Goal: Task Accomplishment & Management: Manage account settings

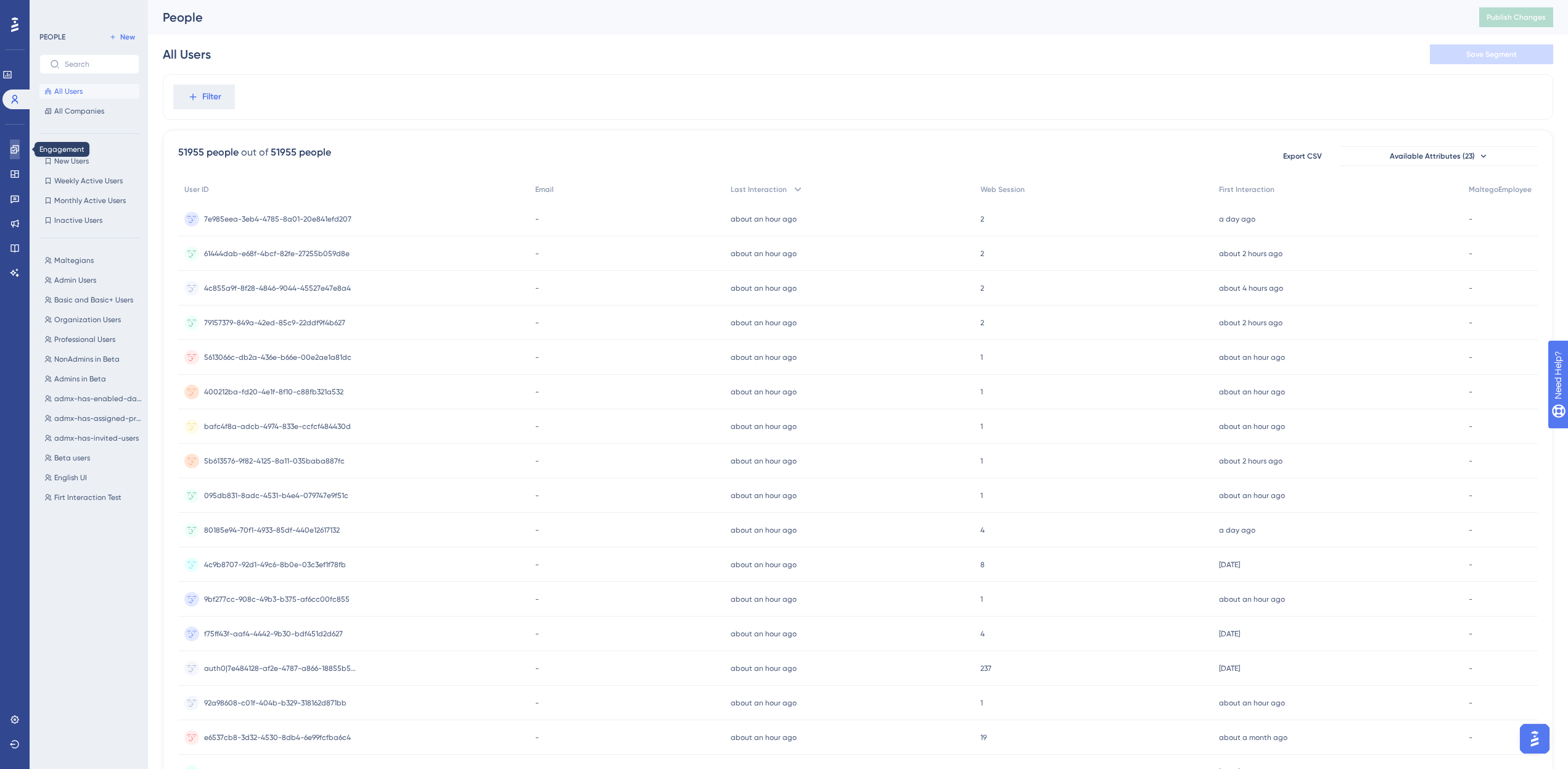
click at [0, 0] on icon at bounding box center [0, 0] width 0 height 0
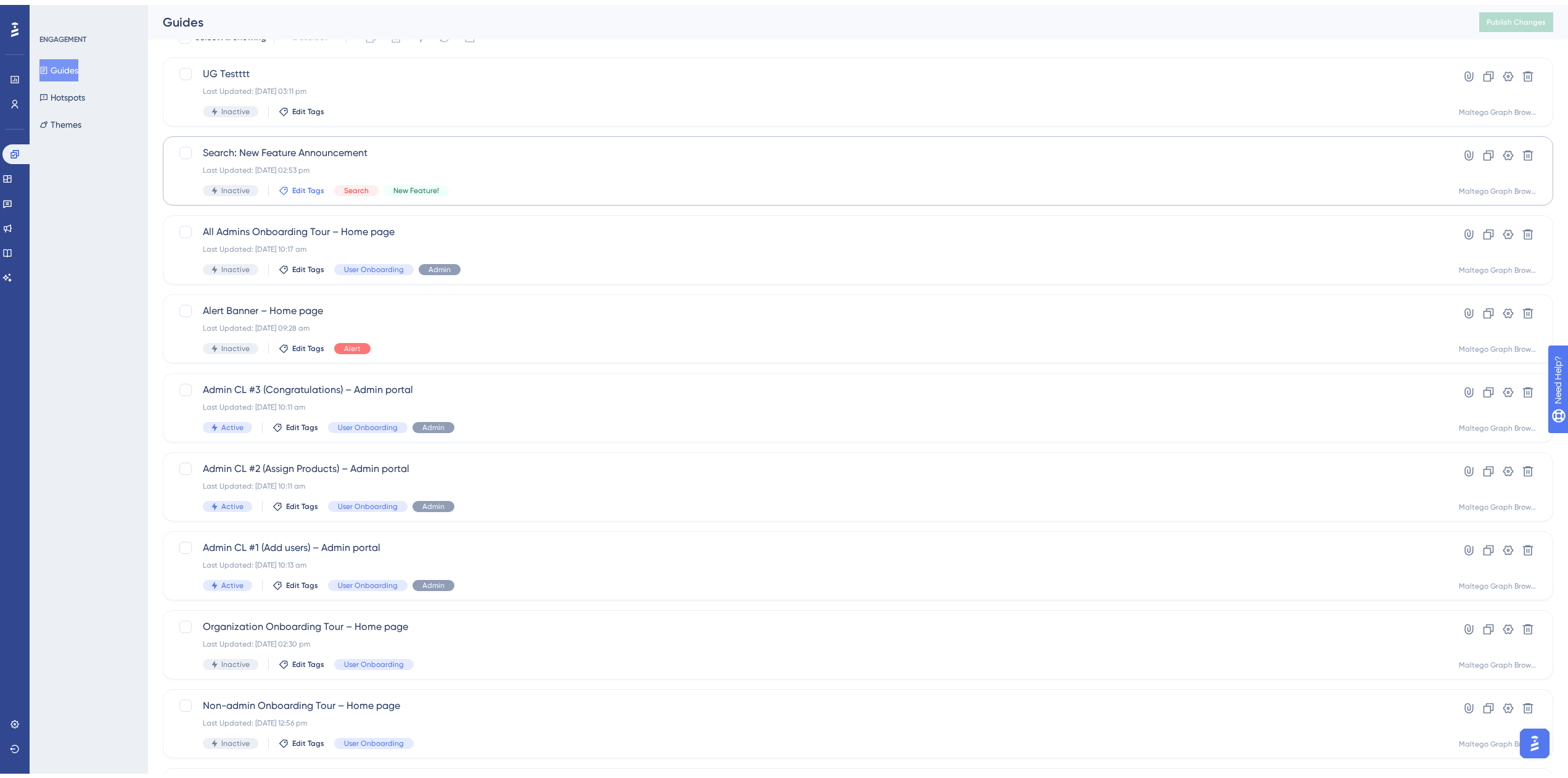
scroll to position [180, 0]
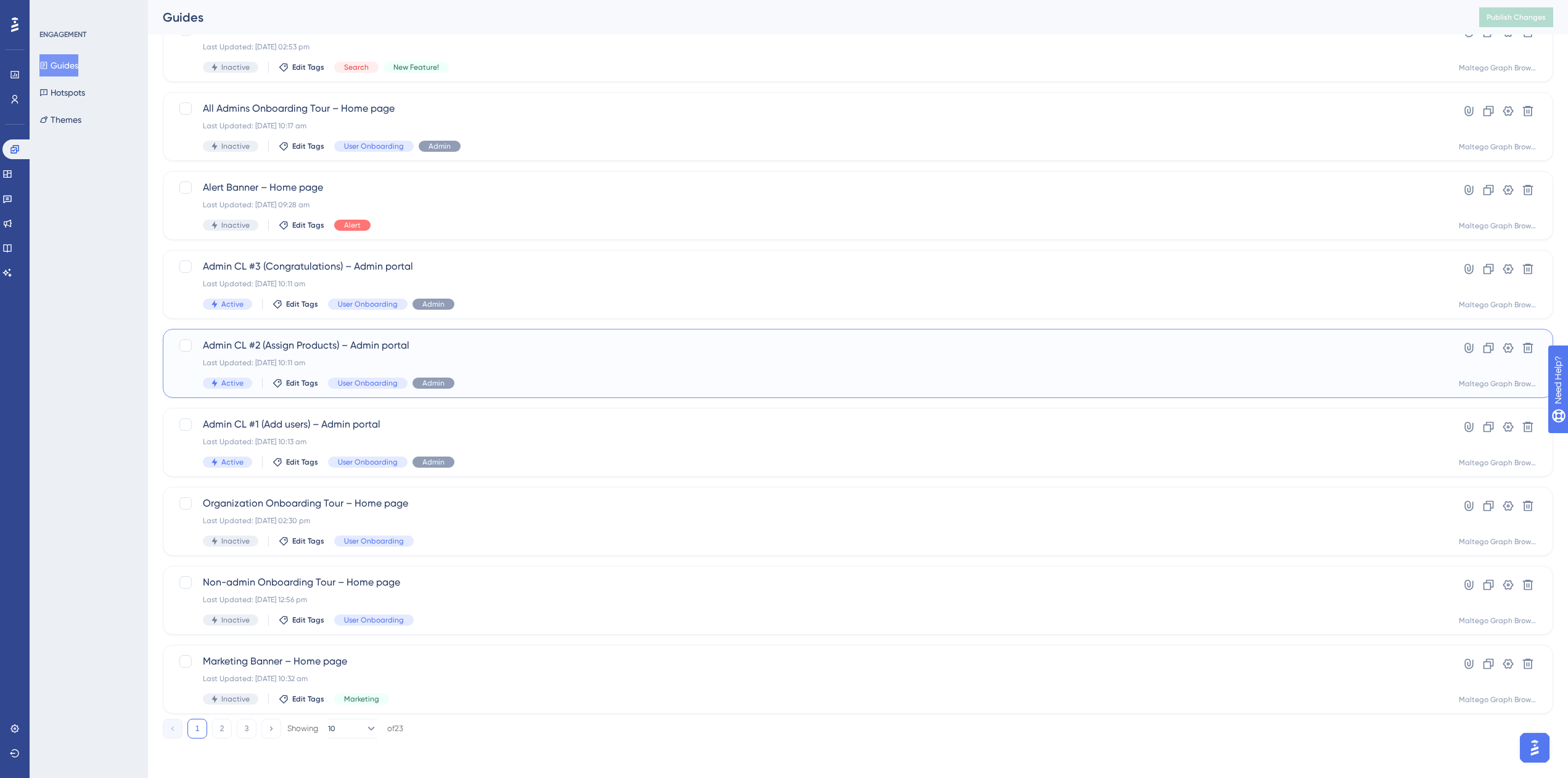
click at [613, 361] on div "Last Updated: [DATE] 10:11 am" at bounding box center [808, 362] width 1212 height 10
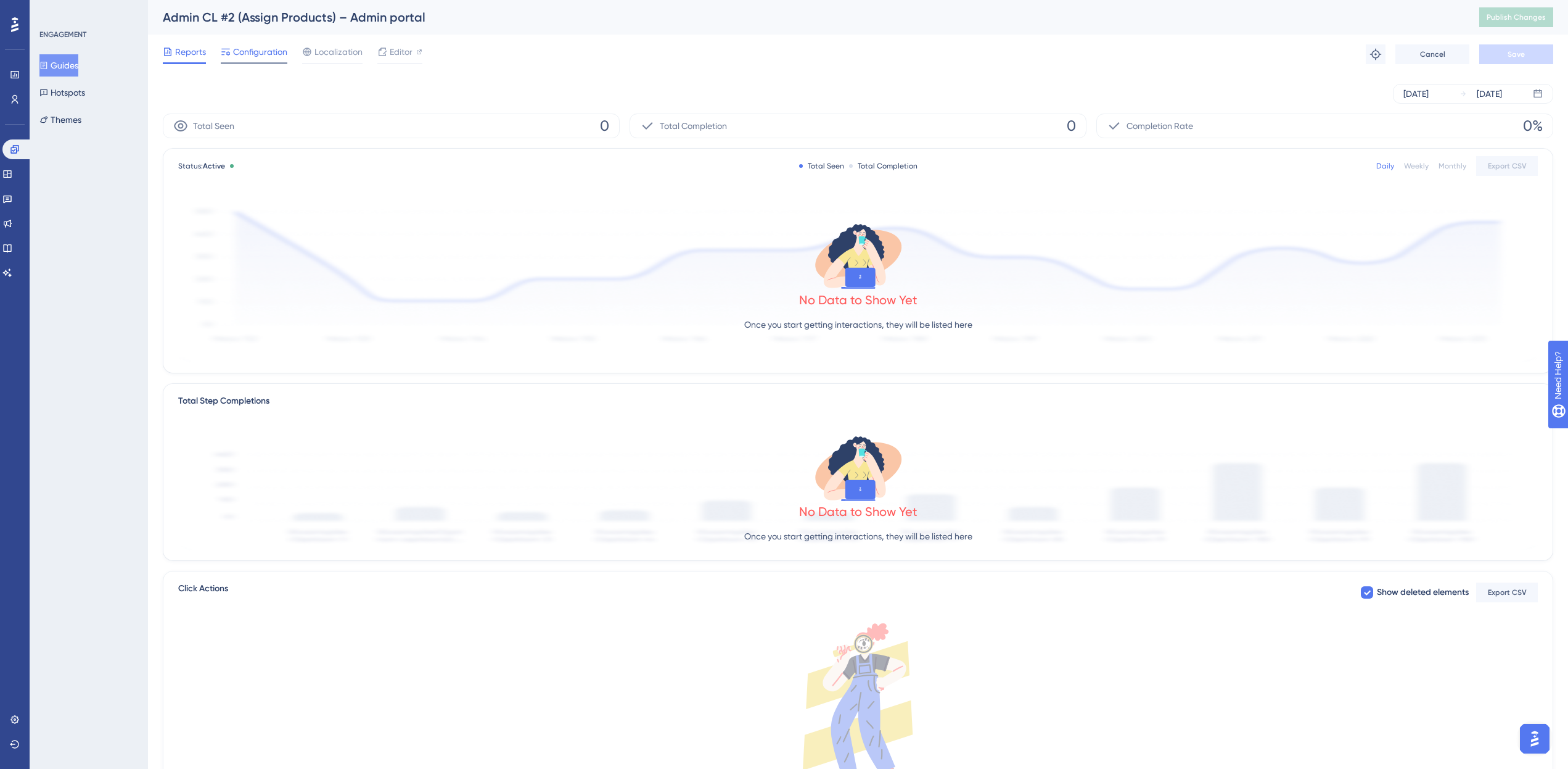
click at [279, 56] on span "Configuration" at bounding box center [259, 52] width 54 height 15
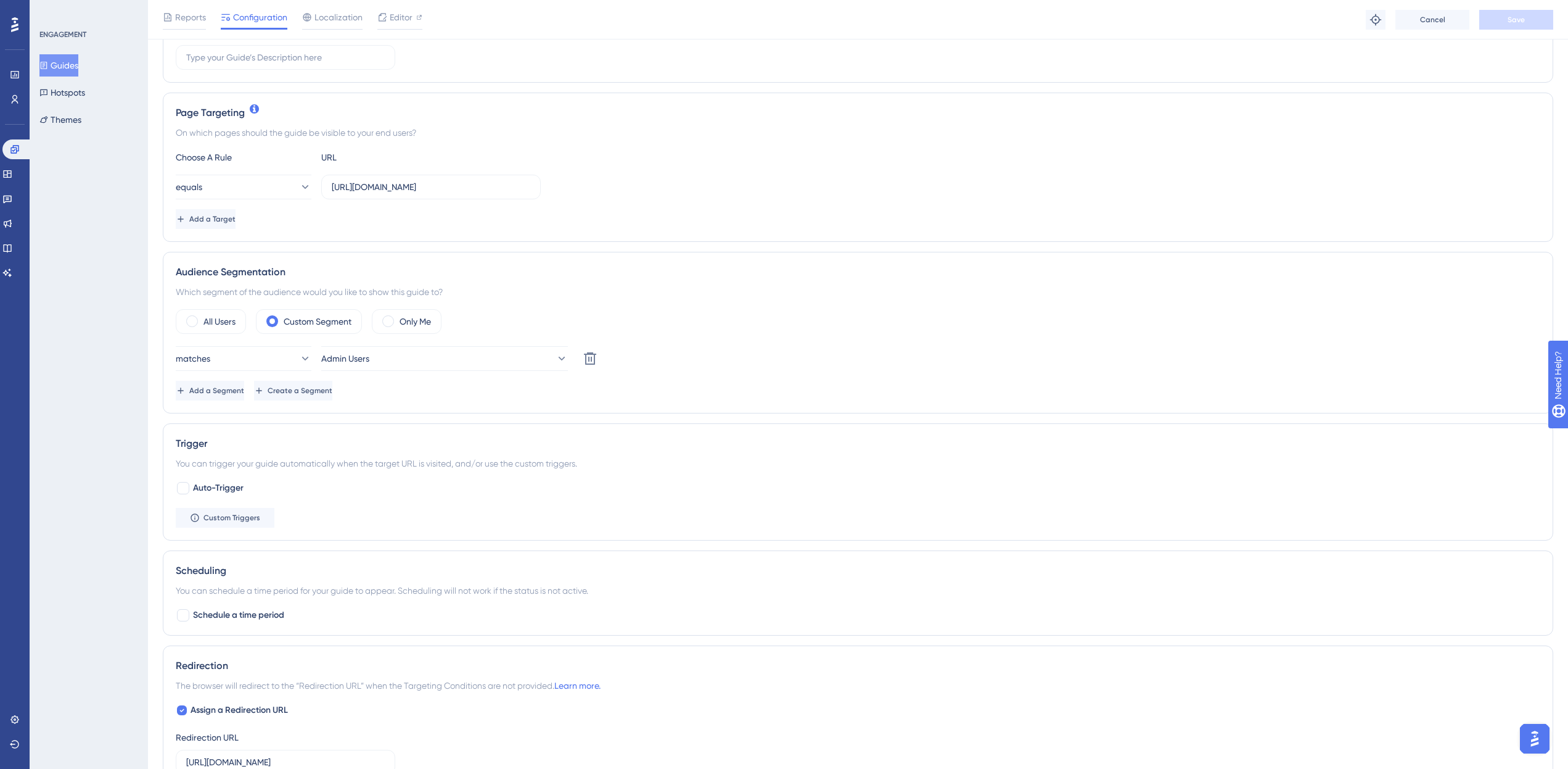
scroll to position [228, 0]
click at [397, 318] on div "Only Me" at bounding box center [407, 320] width 70 height 25
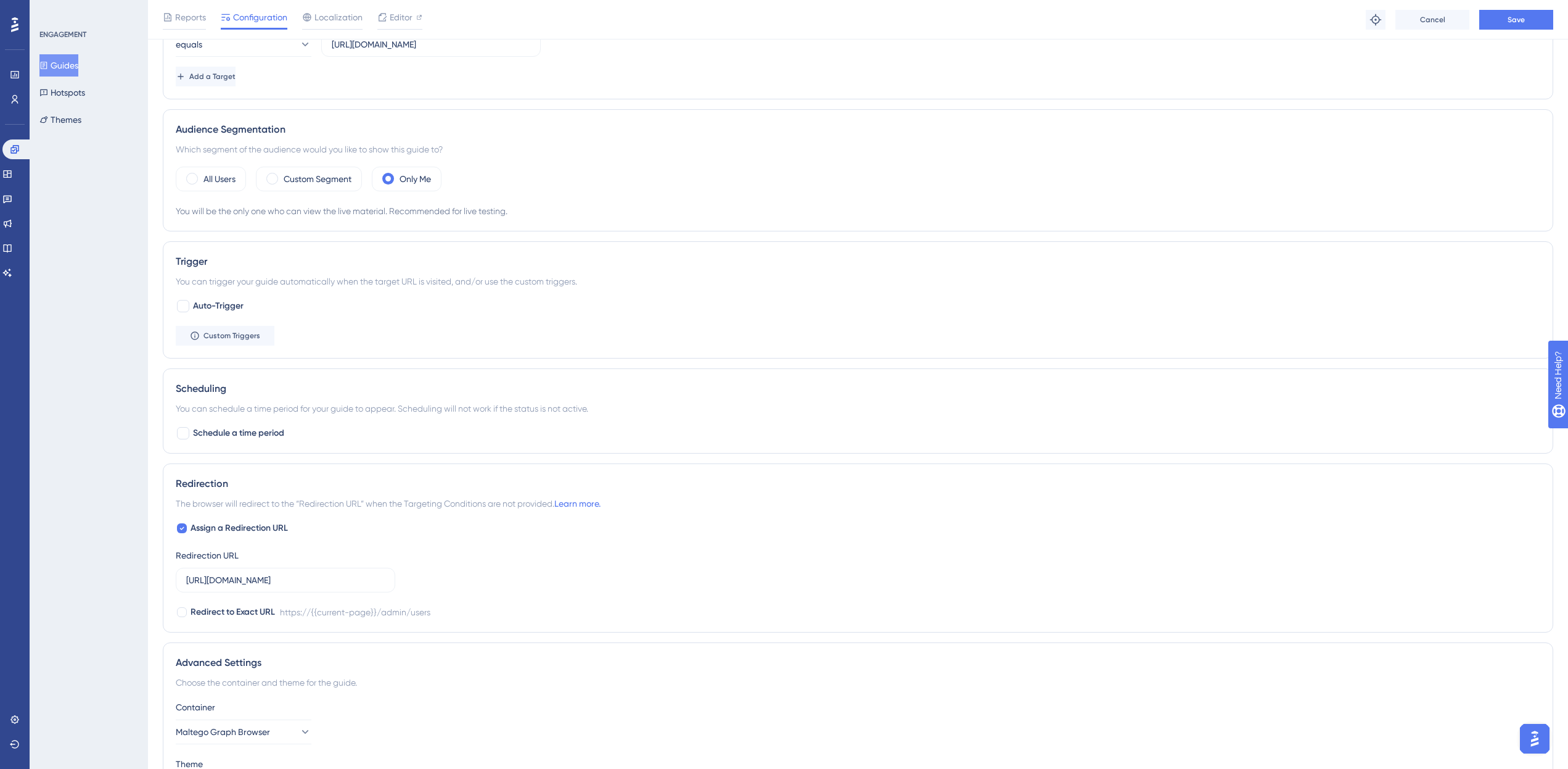
scroll to position [367, 0]
click at [1514, 25] on button "Save" at bounding box center [1516, 19] width 74 height 19
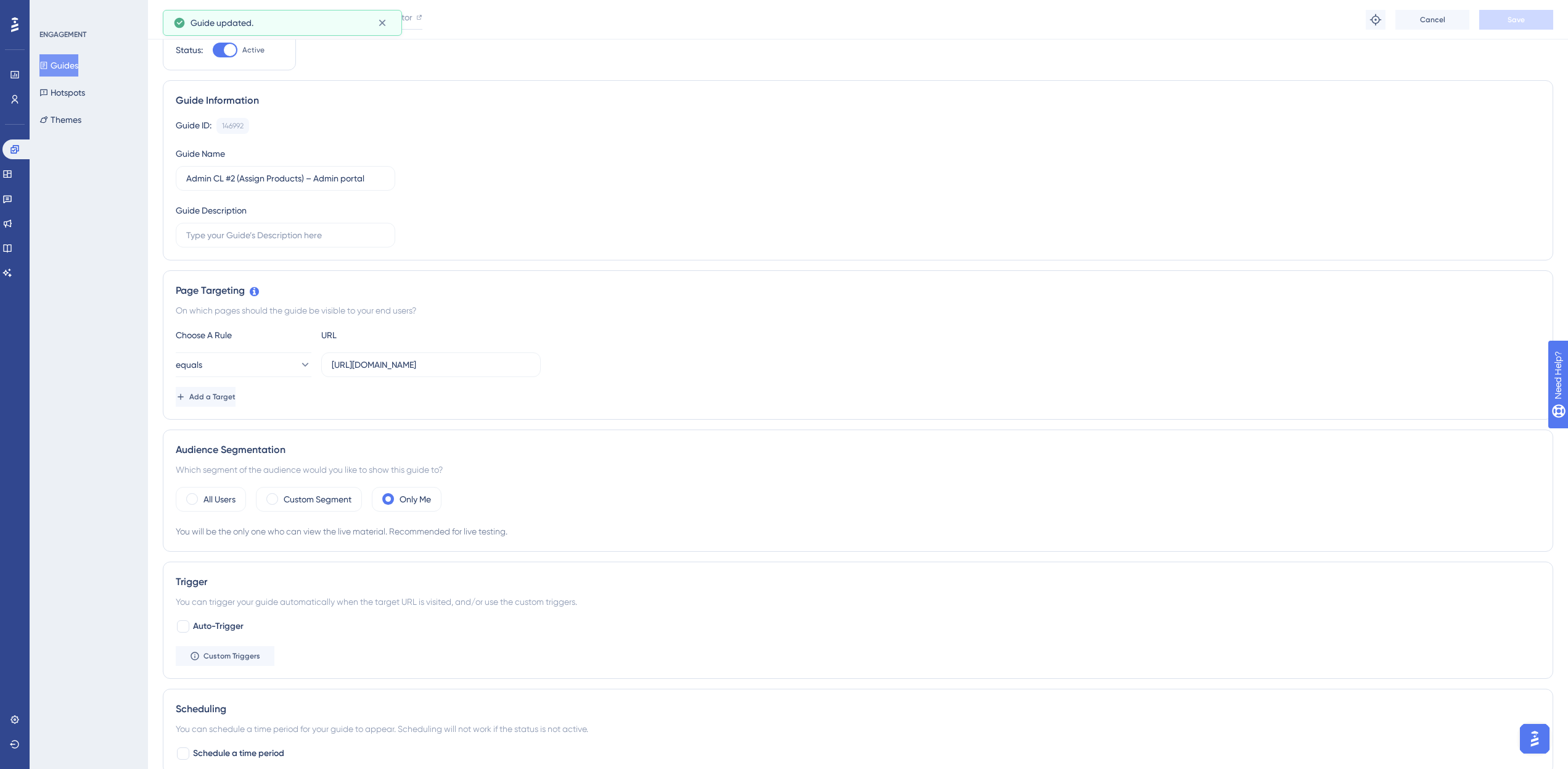
scroll to position [0, 0]
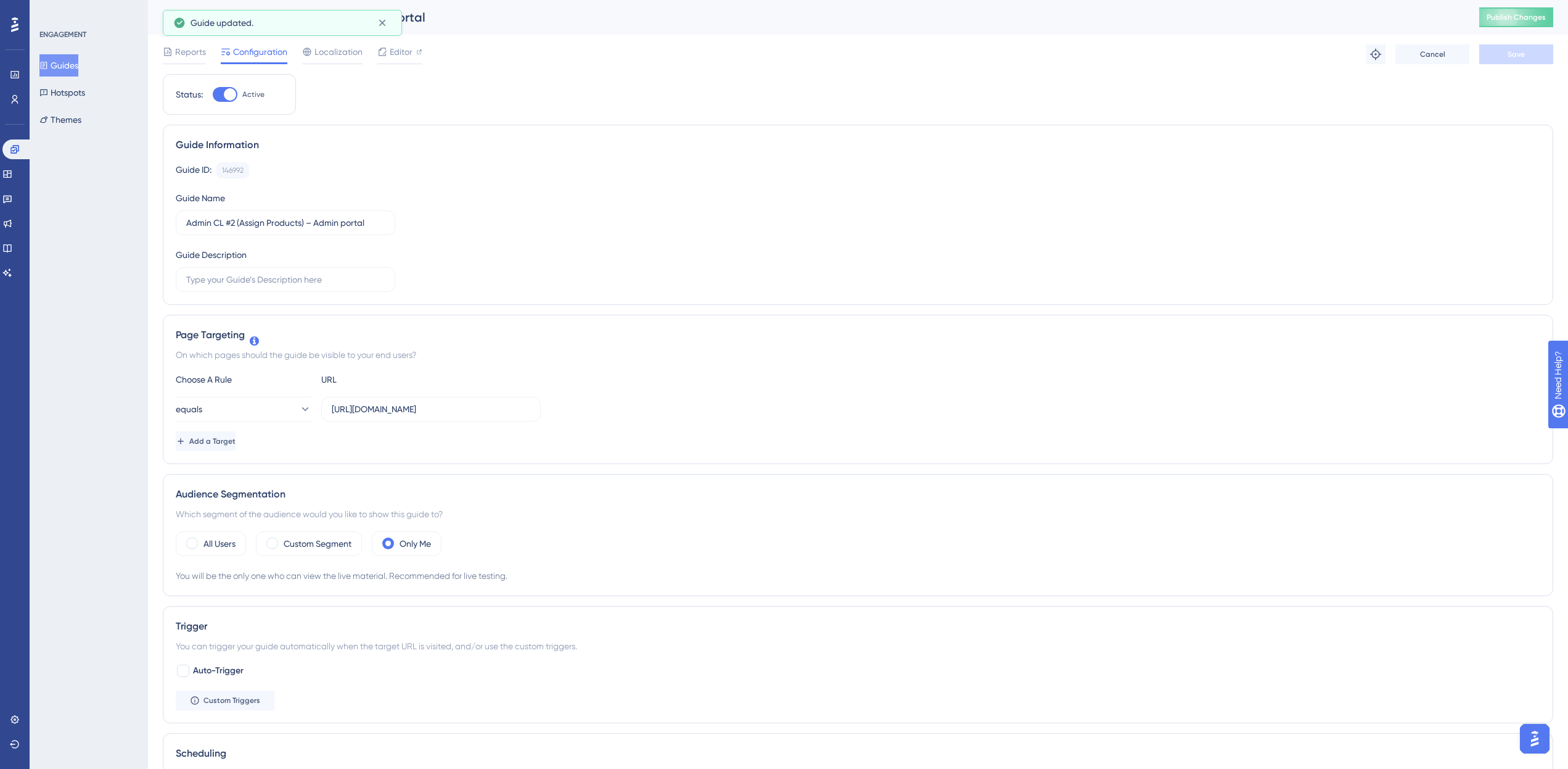
click at [67, 69] on button "Guides" at bounding box center [59, 65] width 39 height 22
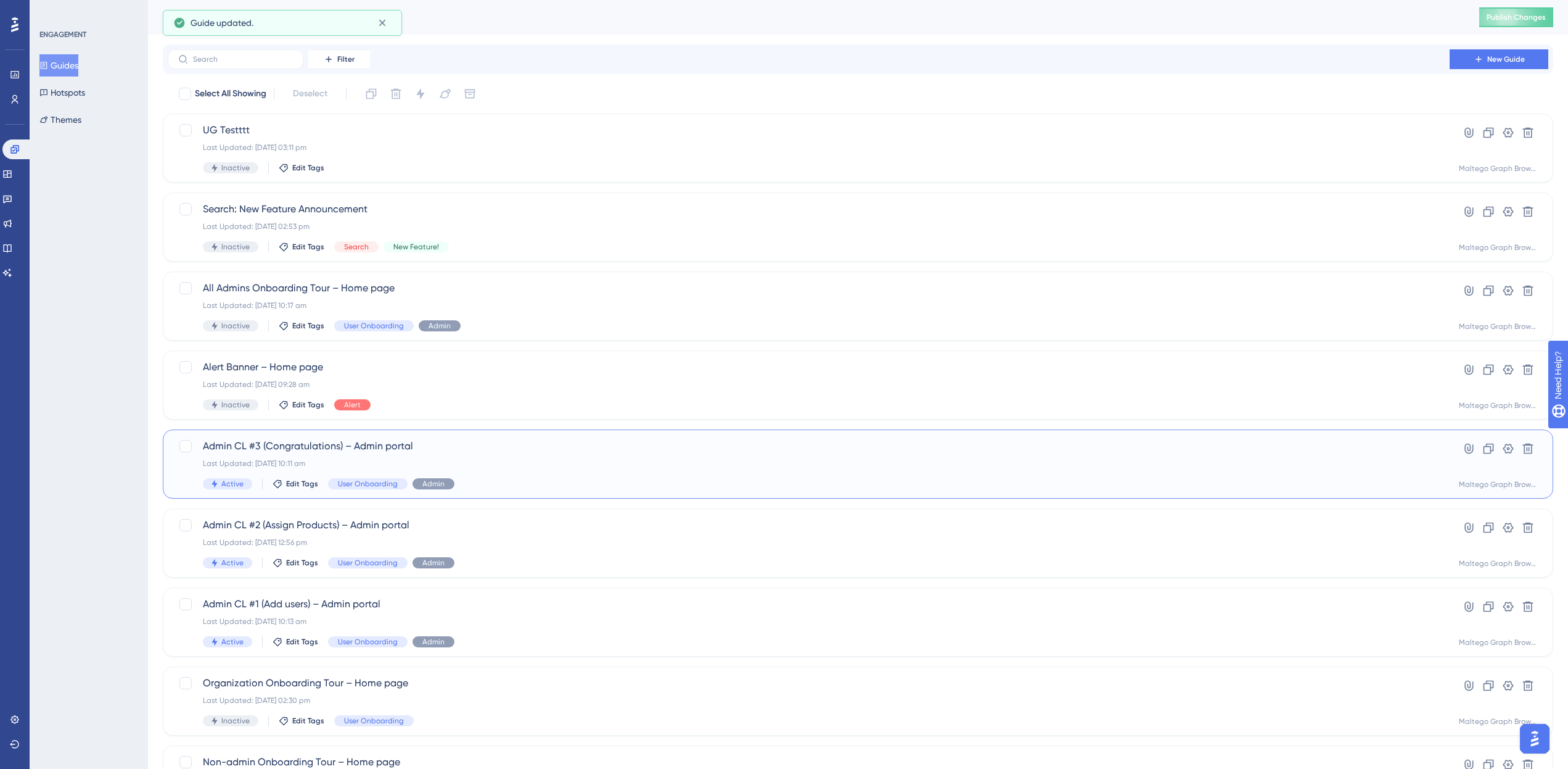
click at [571, 464] on div "Last Updated: [DATE] 10:11 am" at bounding box center [808, 463] width 1212 height 10
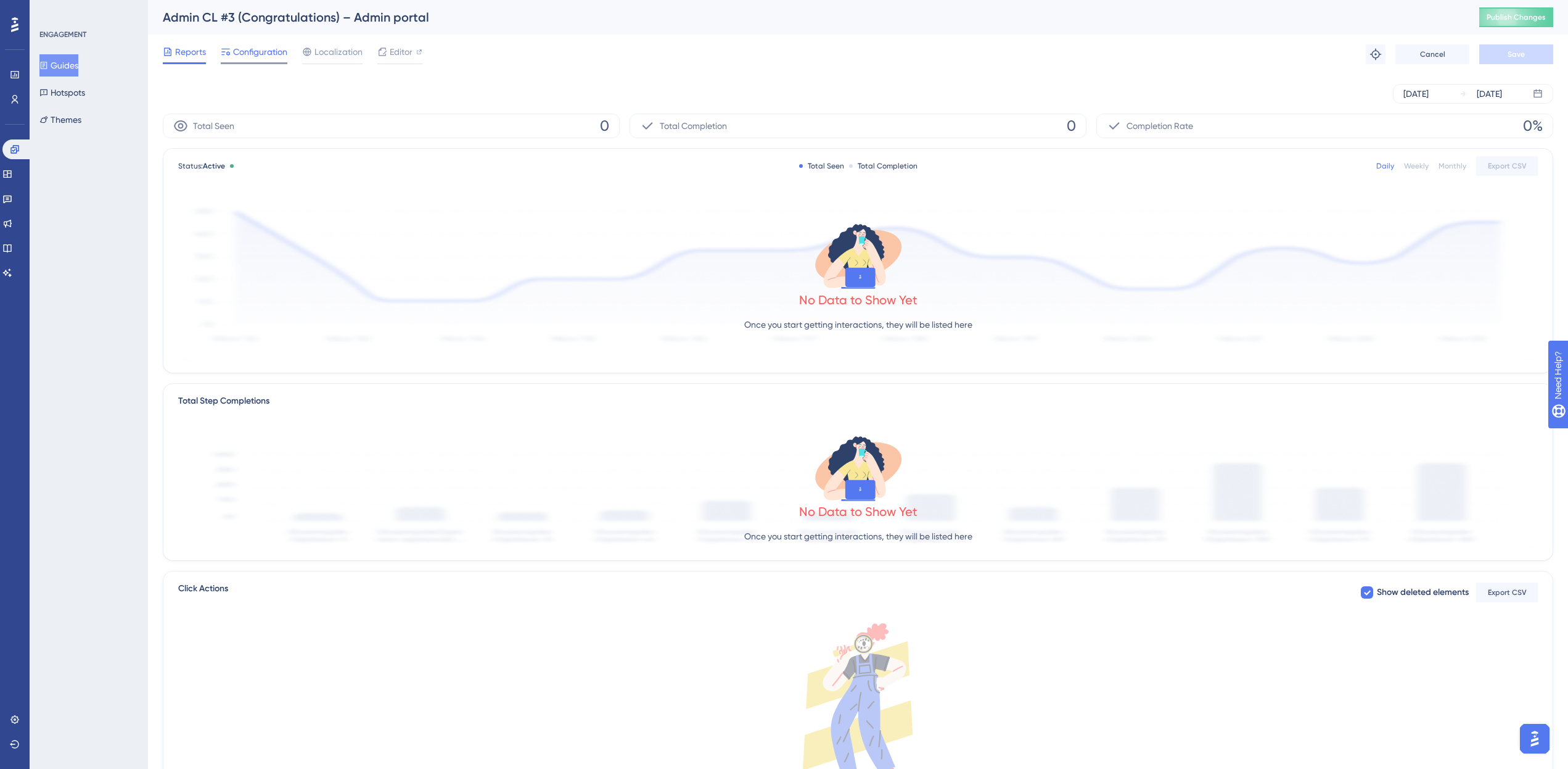
click at [269, 55] on span "Configuration" at bounding box center [259, 52] width 54 height 15
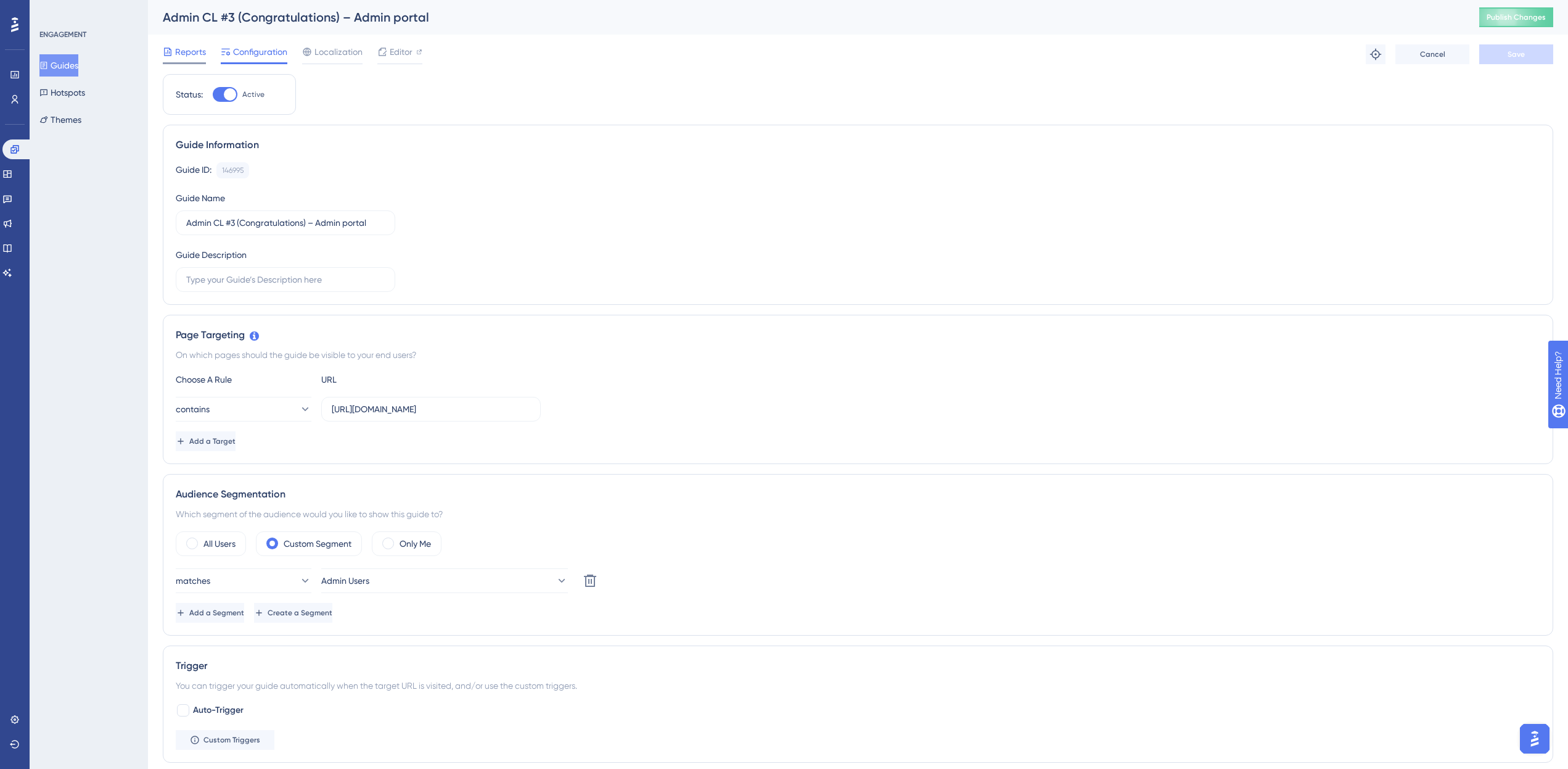
click at [202, 58] on span "Reports" at bounding box center [191, 52] width 31 height 15
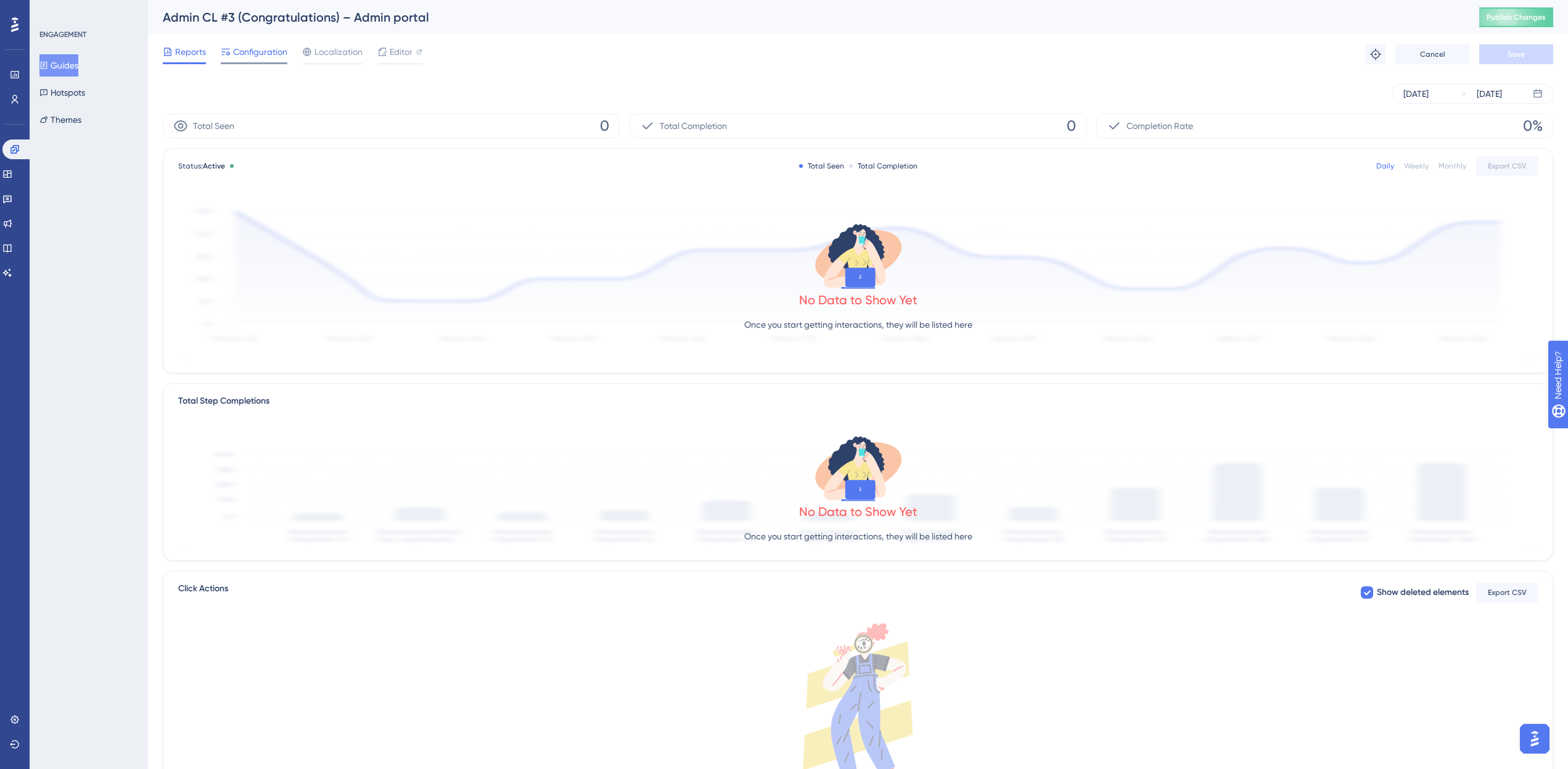
click at [255, 47] on span "Configuration" at bounding box center [259, 52] width 54 height 15
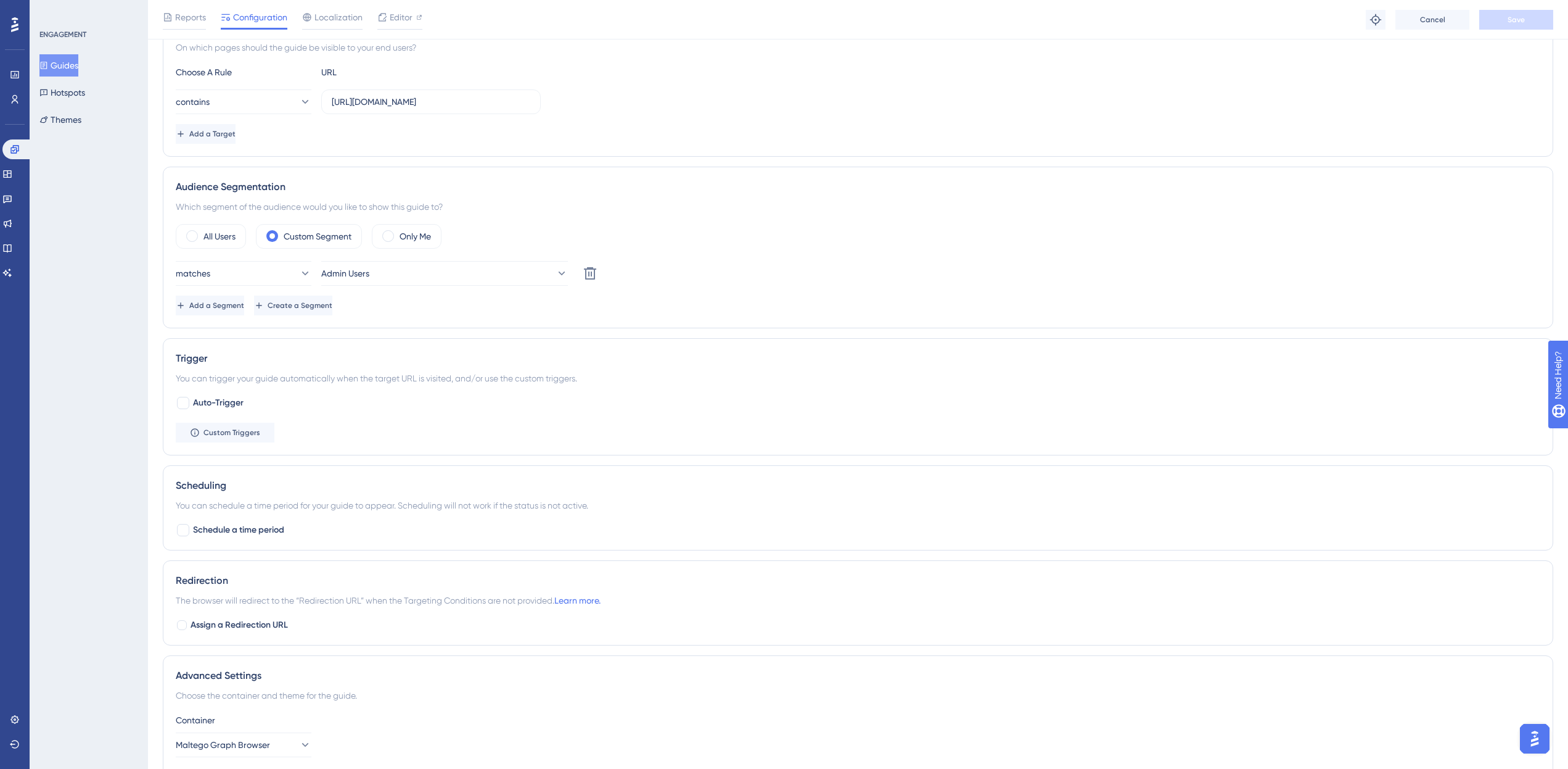
scroll to position [414, 0]
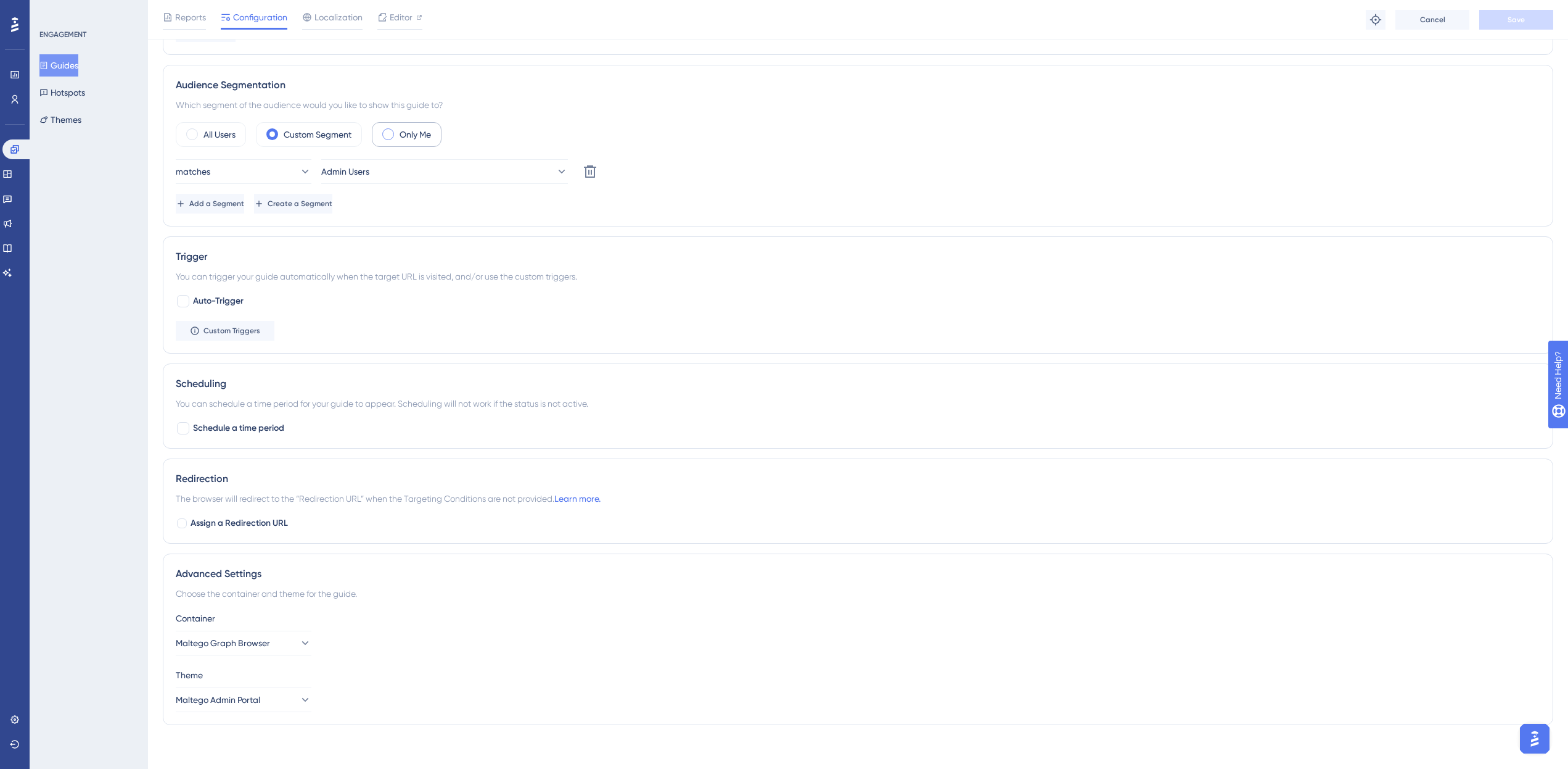
click at [383, 137] on div "Only Me" at bounding box center [407, 134] width 70 height 25
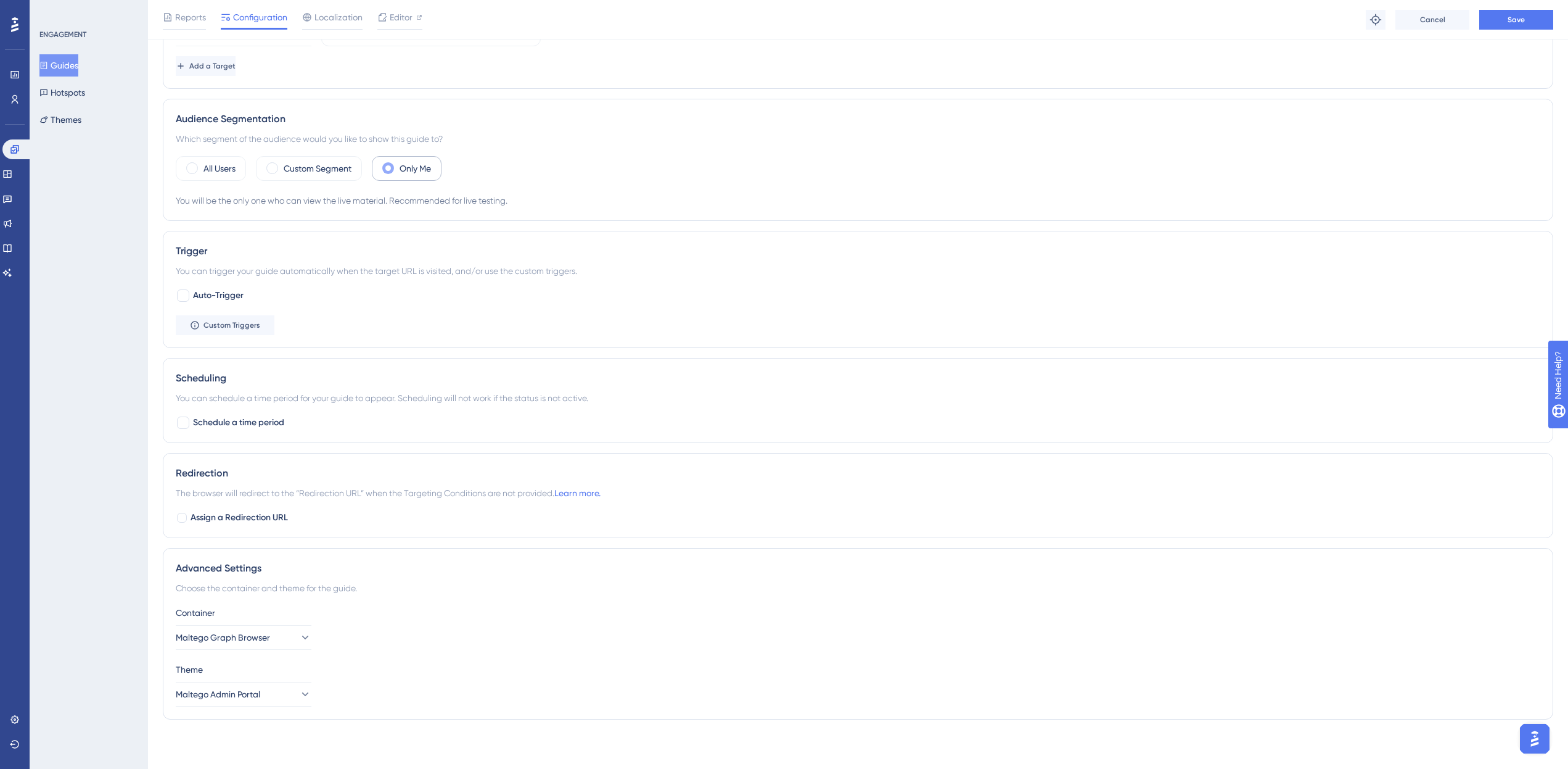
scroll to position [380, 0]
click at [1538, 25] on button "Save" at bounding box center [1516, 19] width 74 height 19
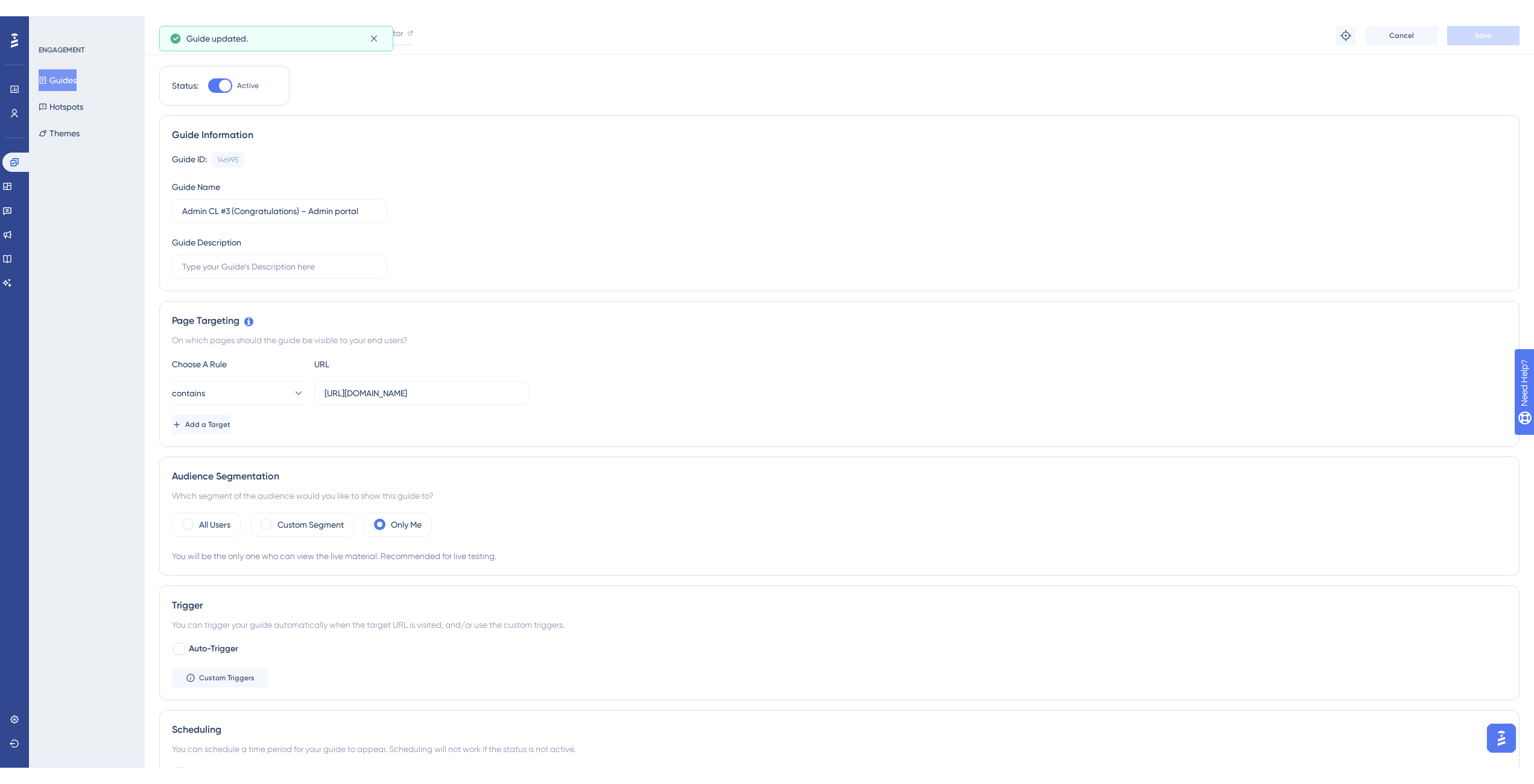
scroll to position [0, 0]
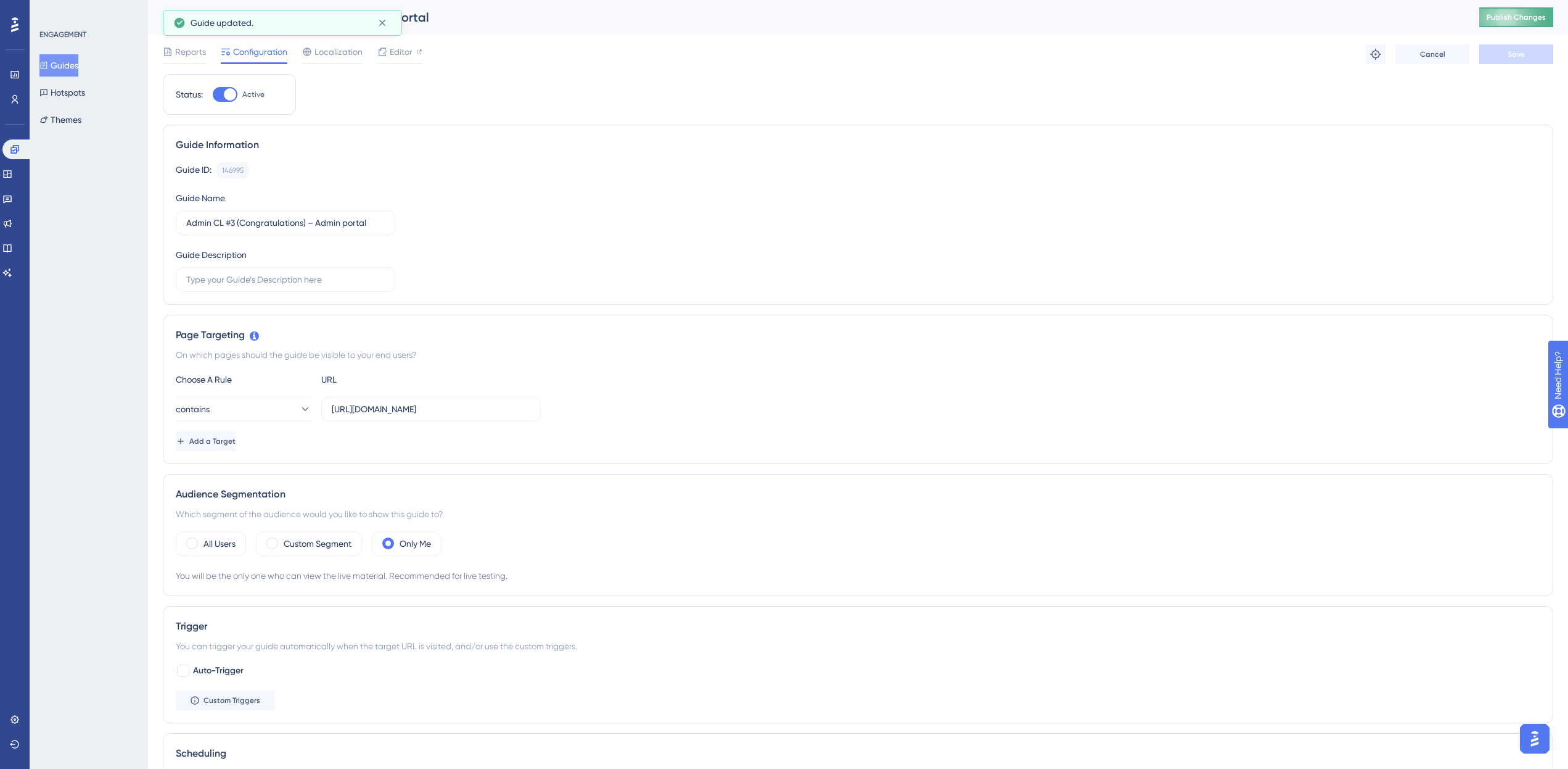
click at [1536, 15] on span "Publish Changes" at bounding box center [1515, 17] width 59 height 10
click at [49, 70] on button "Guides" at bounding box center [59, 65] width 39 height 22
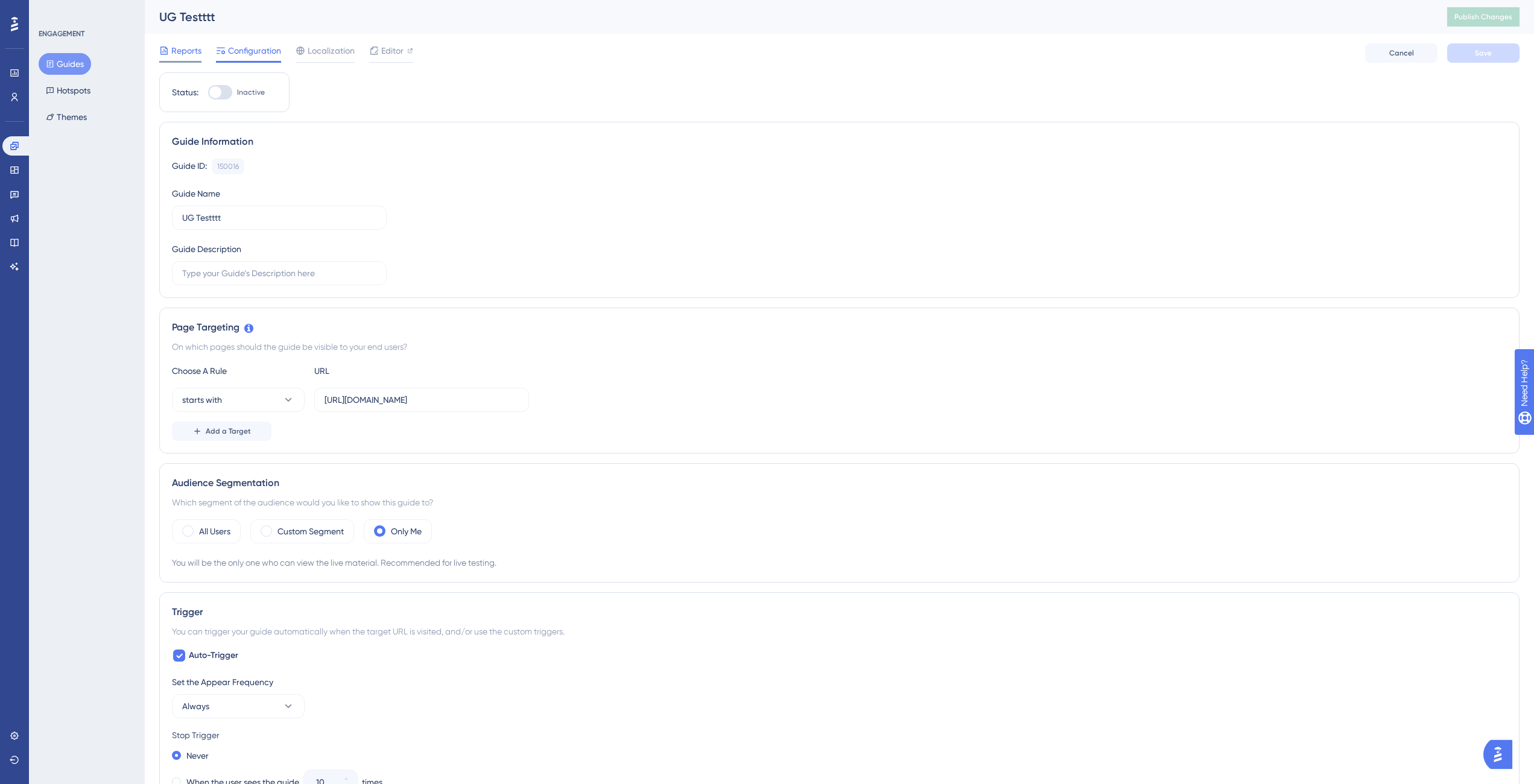
click at [182, 55] on span "Reports" at bounding box center [187, 51] width 30 height 14
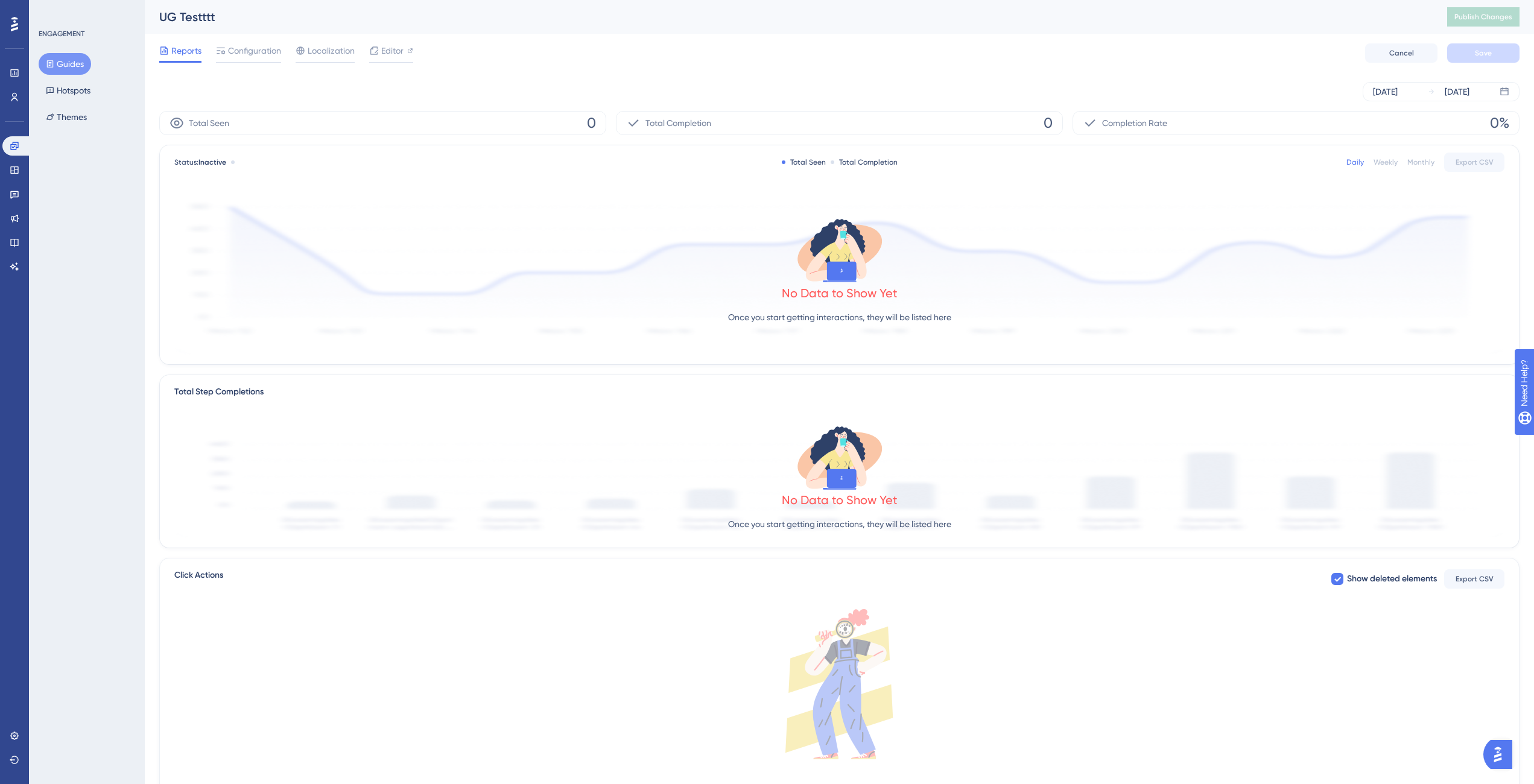
click at [62, 64] on button "Guides" at bounding box center [65, 63] width 52 height 21
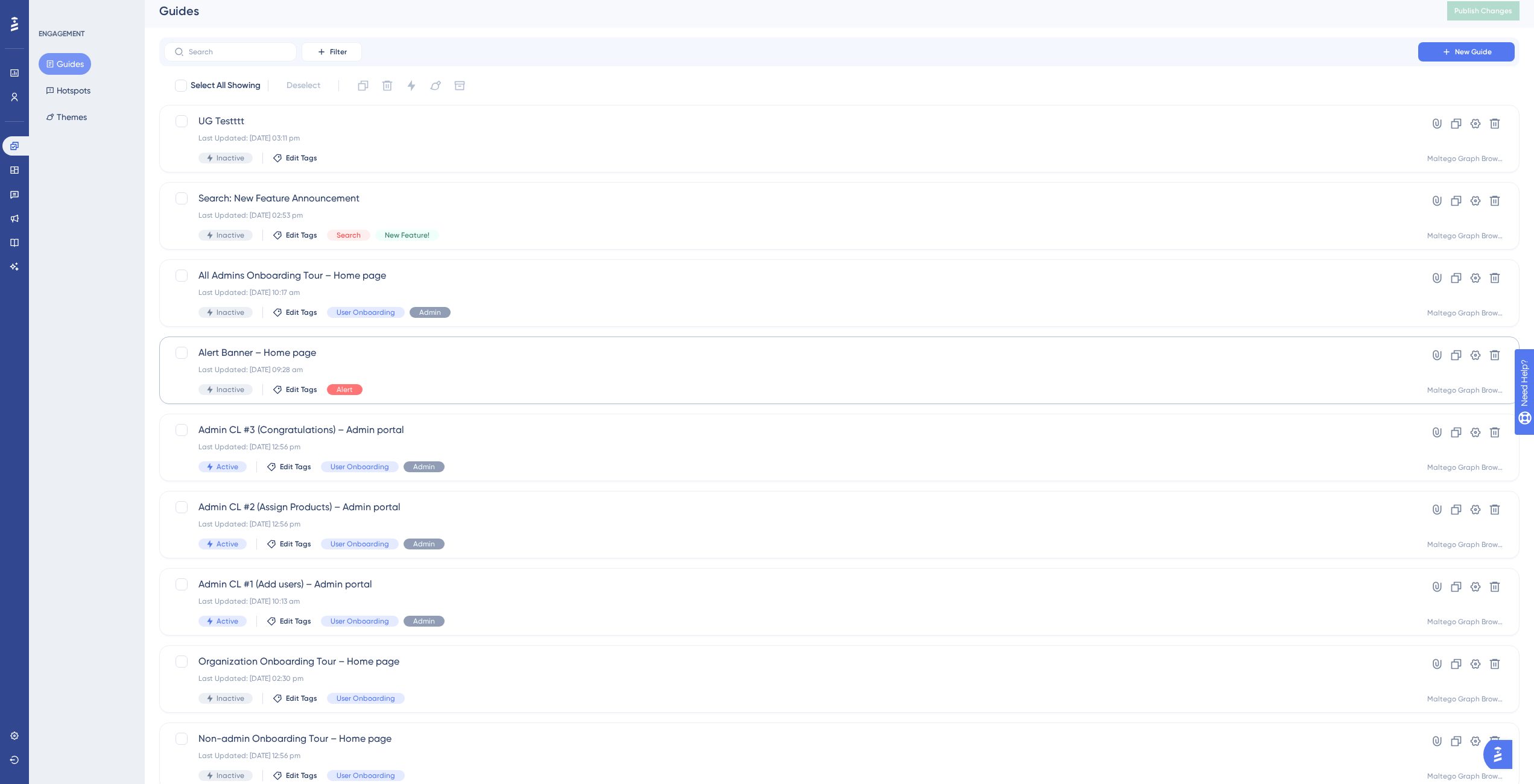
scroll to position [13, 0]
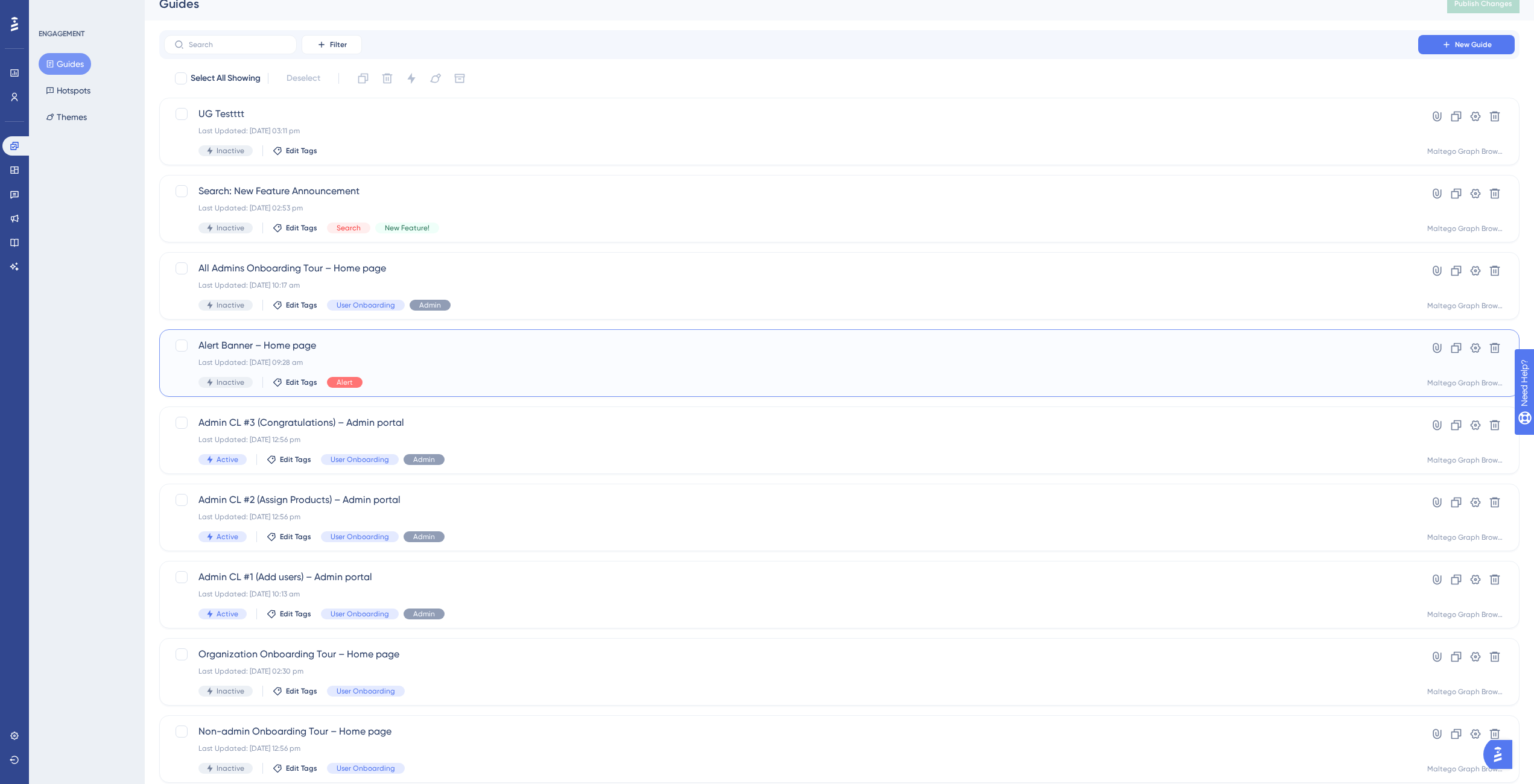
click at [587, 381] on div "Inactive Edit Tags Alert" at bounding box center [791, 383] width 1185 height 11
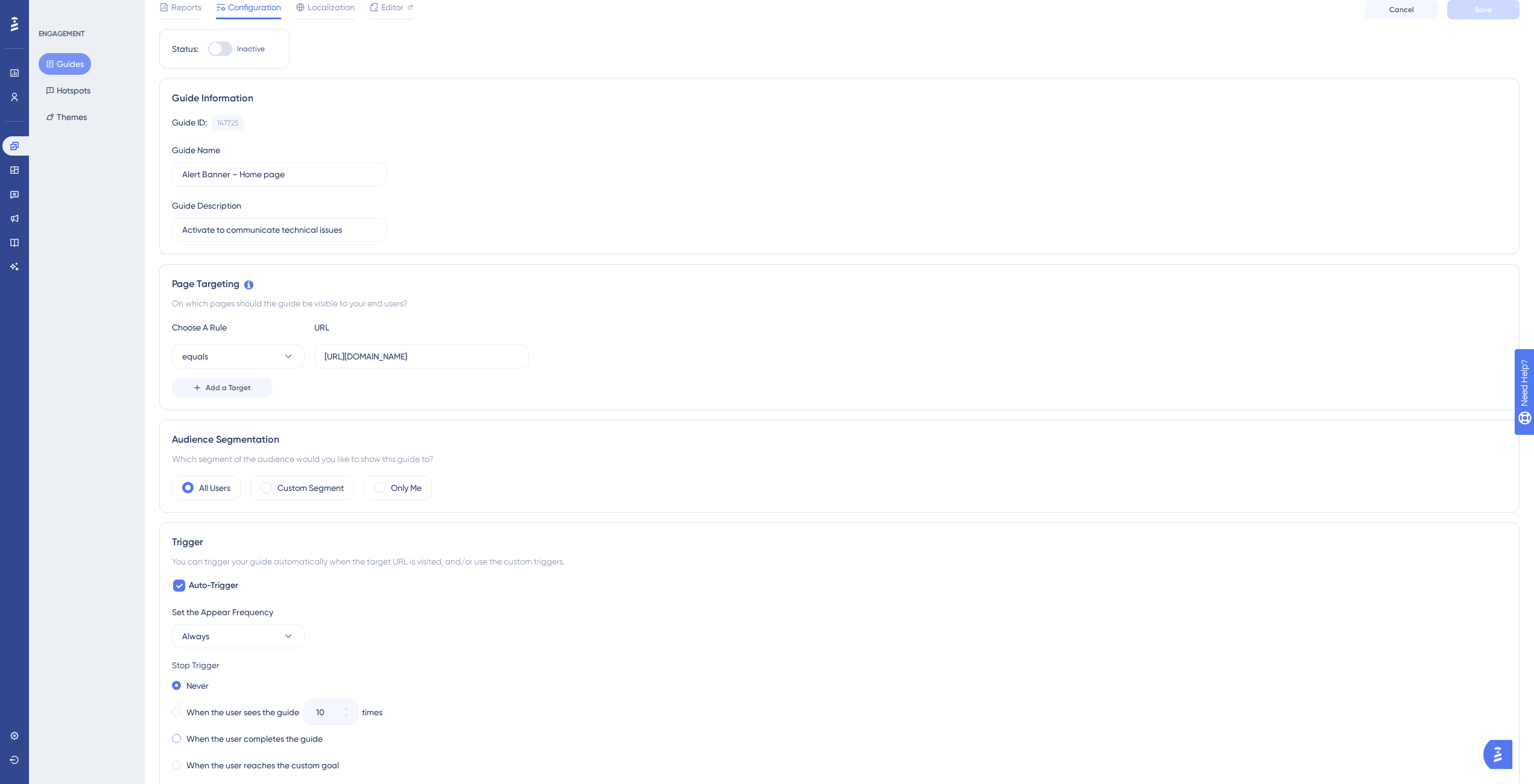
scroll to position [50, 0]
click at [59, 62] on button "Guides" at bounding box center [65, 63] width 52 height 21
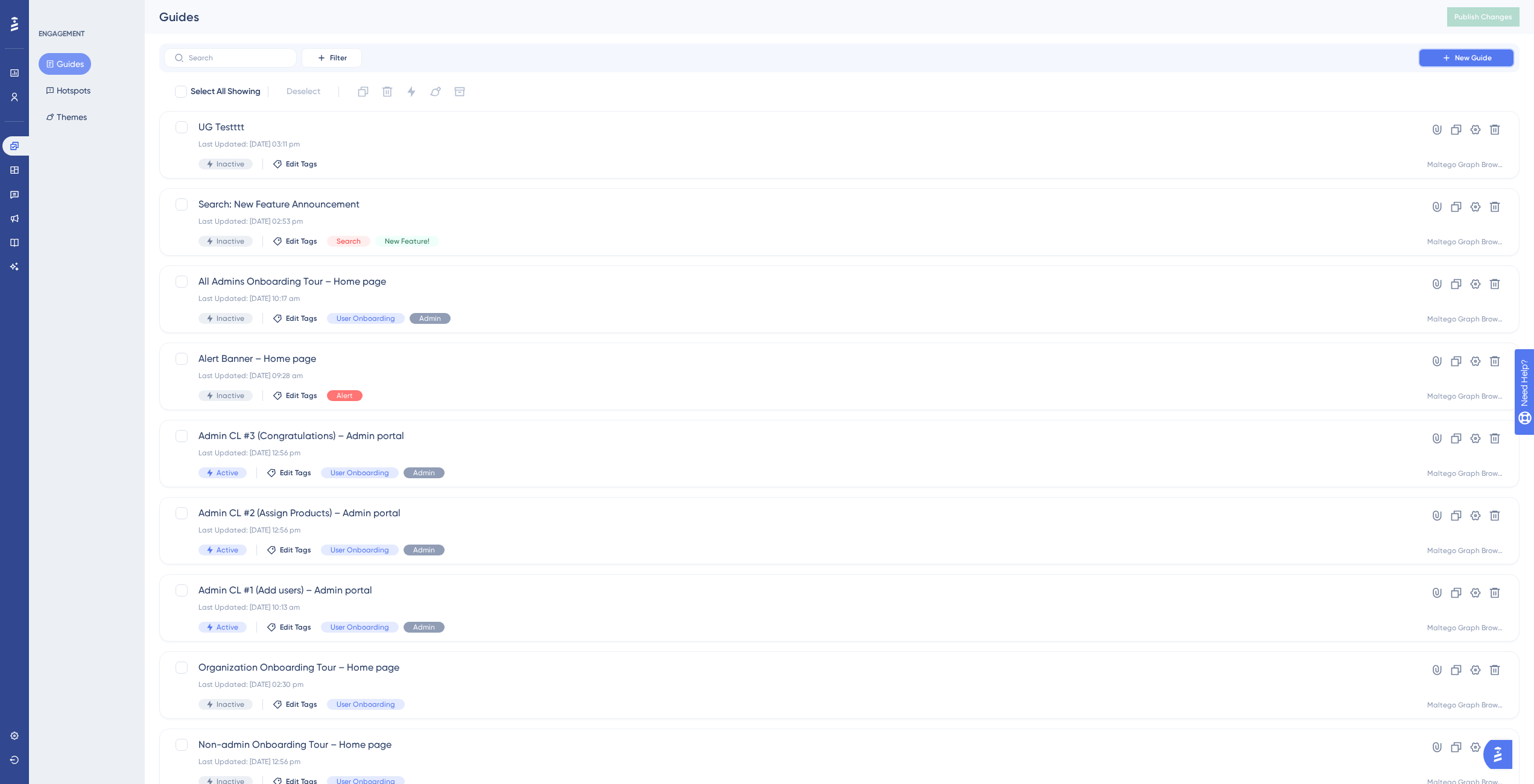
click at [1441, 62] on icon at bounding box center [1446, 58] width 9 height 9
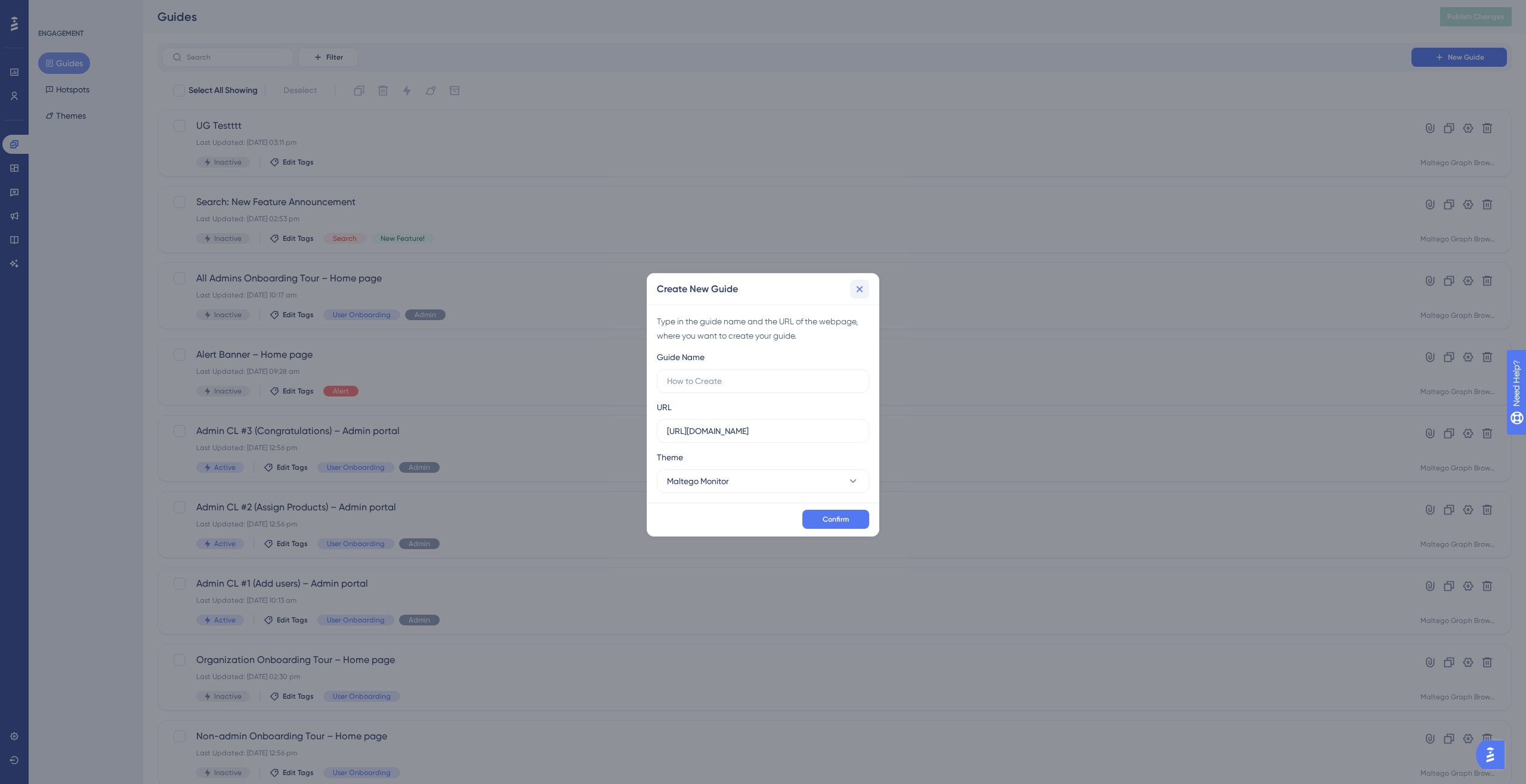
click at [857, 294] on icon at bounding box center [859, 288] width 12 height 12
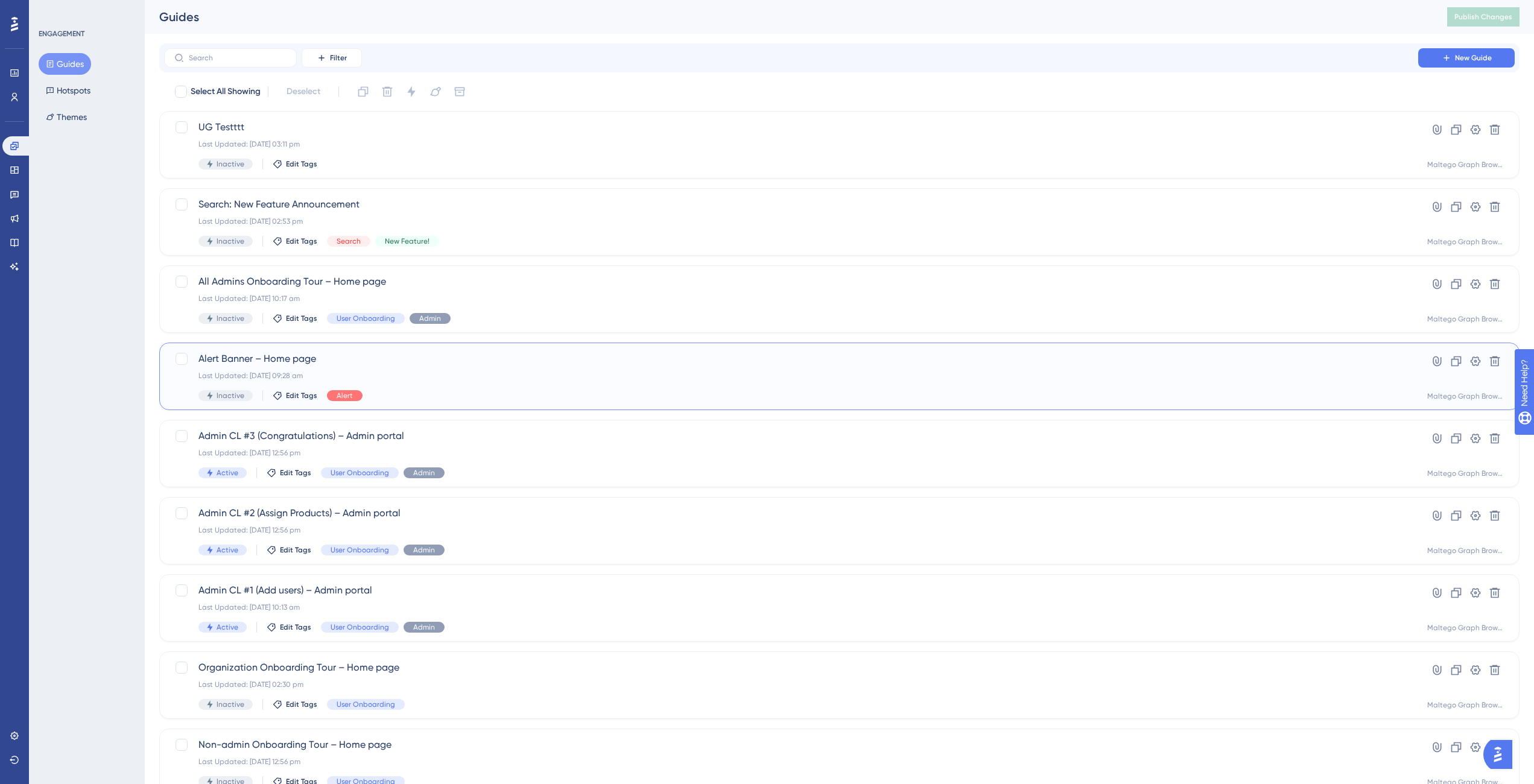
click at [503, 398] on div "Inactive Edit Tags Alert" at bounding box center [791, 396] width 1185 height 11
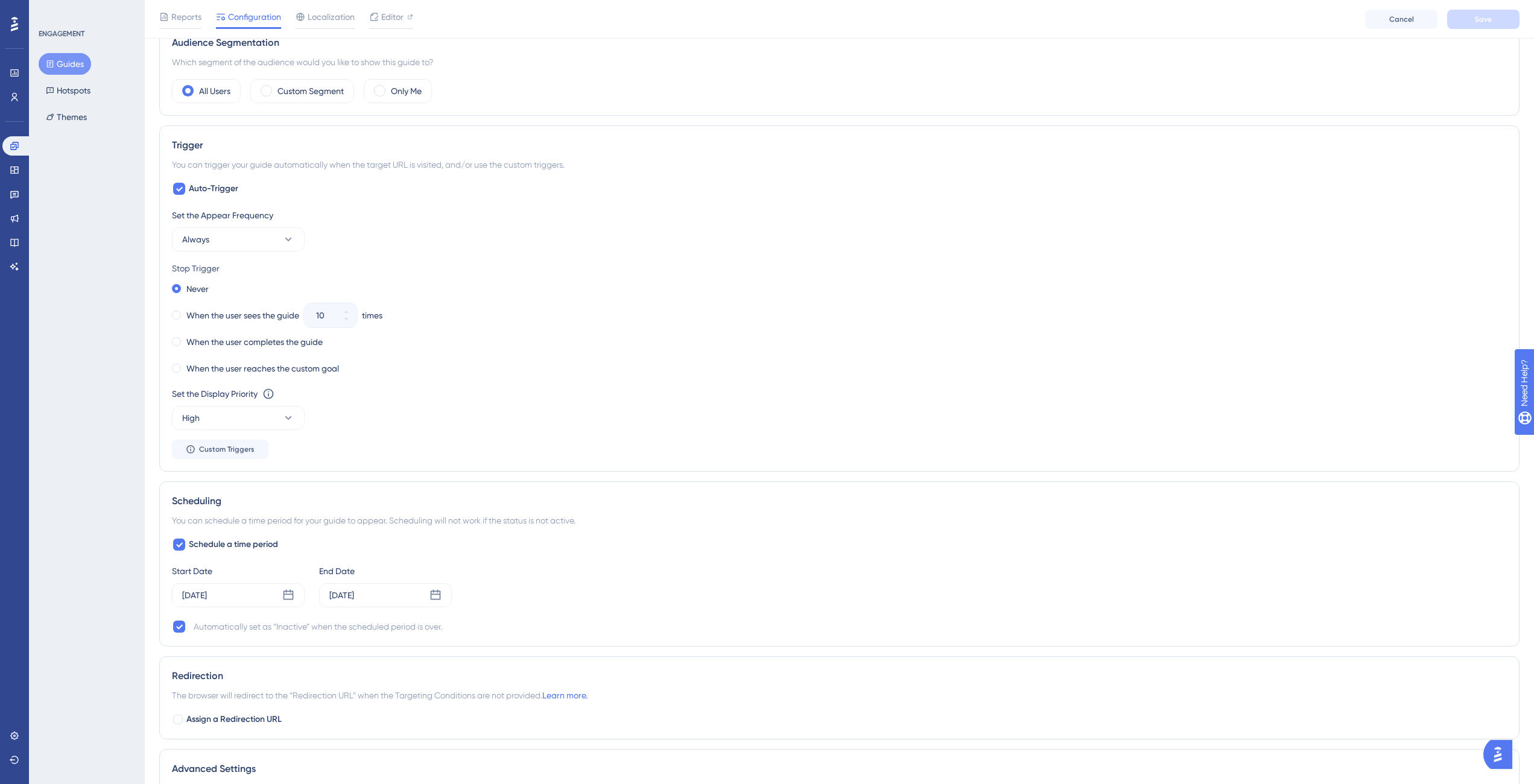
scroll to position [462, 0]
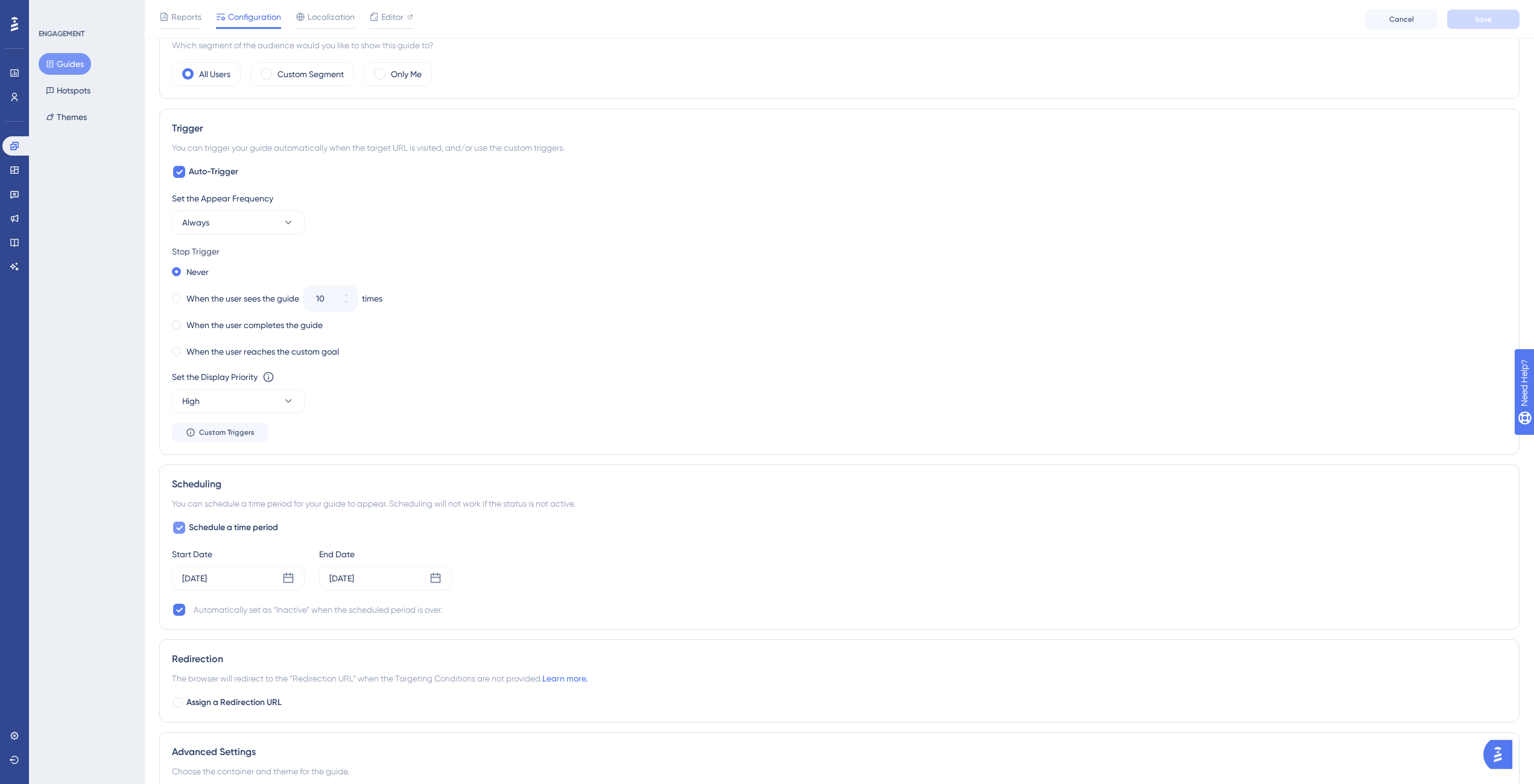
click at [180, 529] on icon at bounding box center [179, 528] width 6 height 5
checkbox input "false"
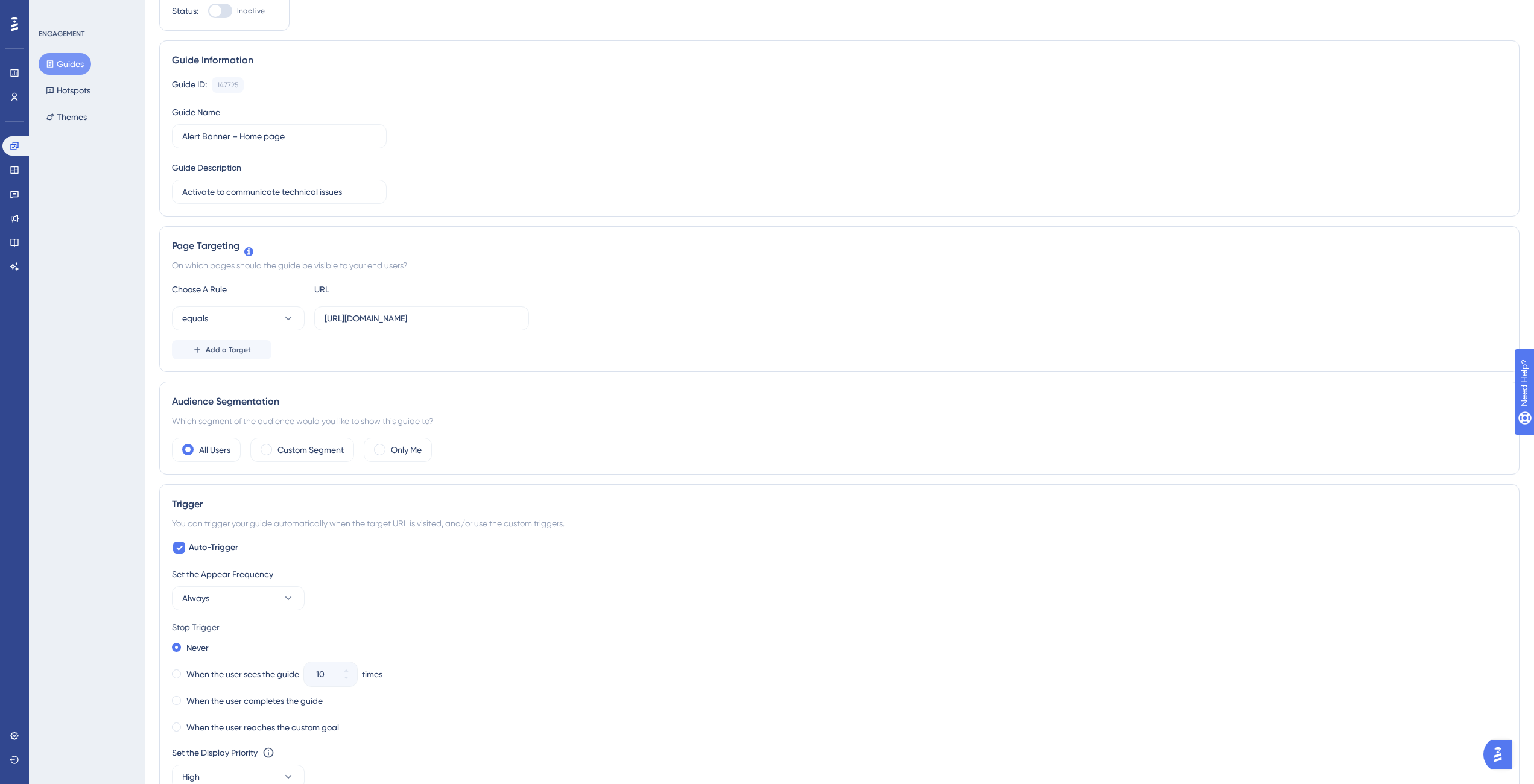
scroll to position [0, 0]
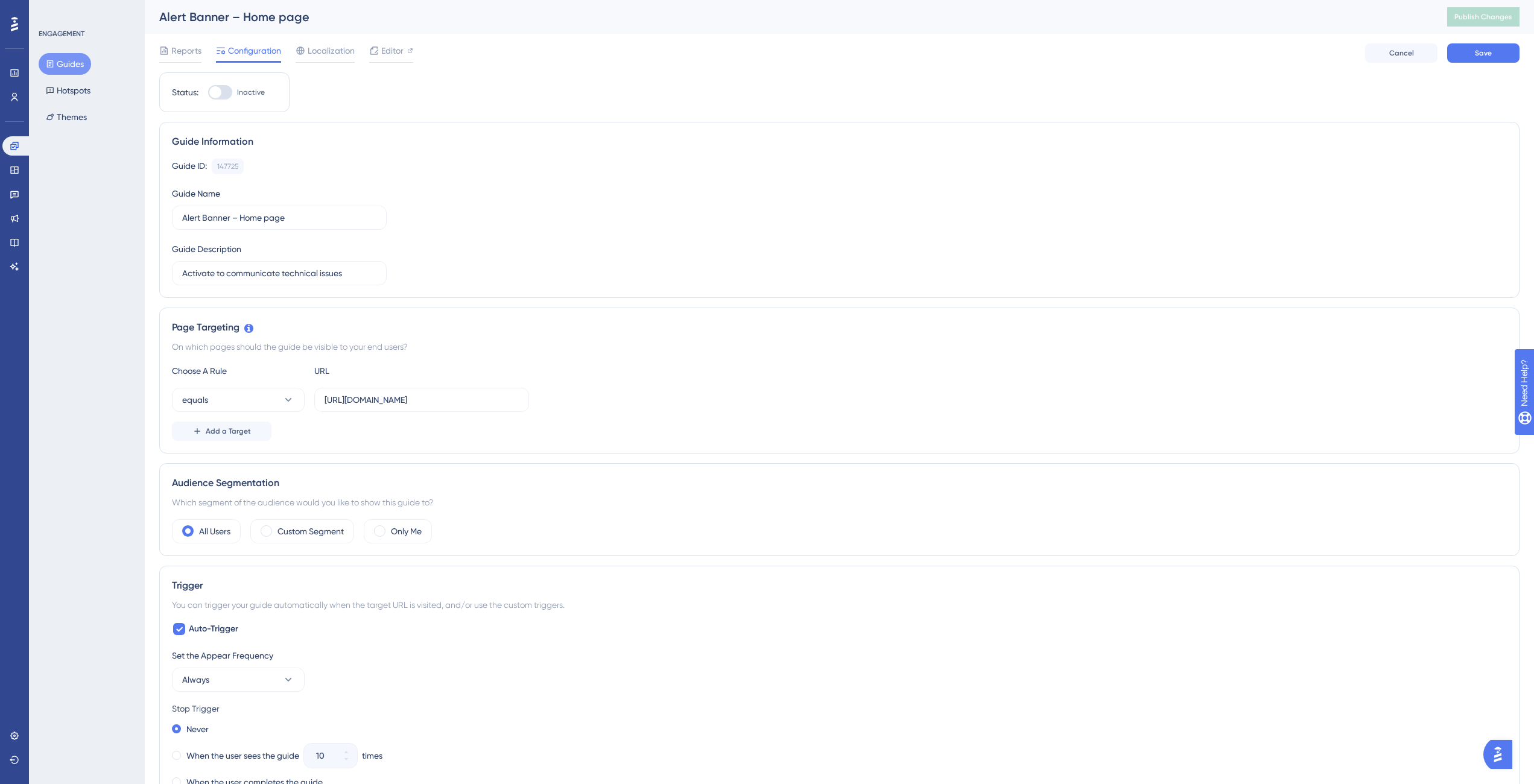
click at [1481, 67] on div "Reports Configuration Localization Editor Cancel Save" at bounding box center [839, 53] width 1360 height 39
click at [1481, 57] on span "Save" at bounding box center [1483, 53] width 17 height 9
click at [1494, 18] on span "Publish Changes" at bounding box center [1483, 17] width 58 height 9
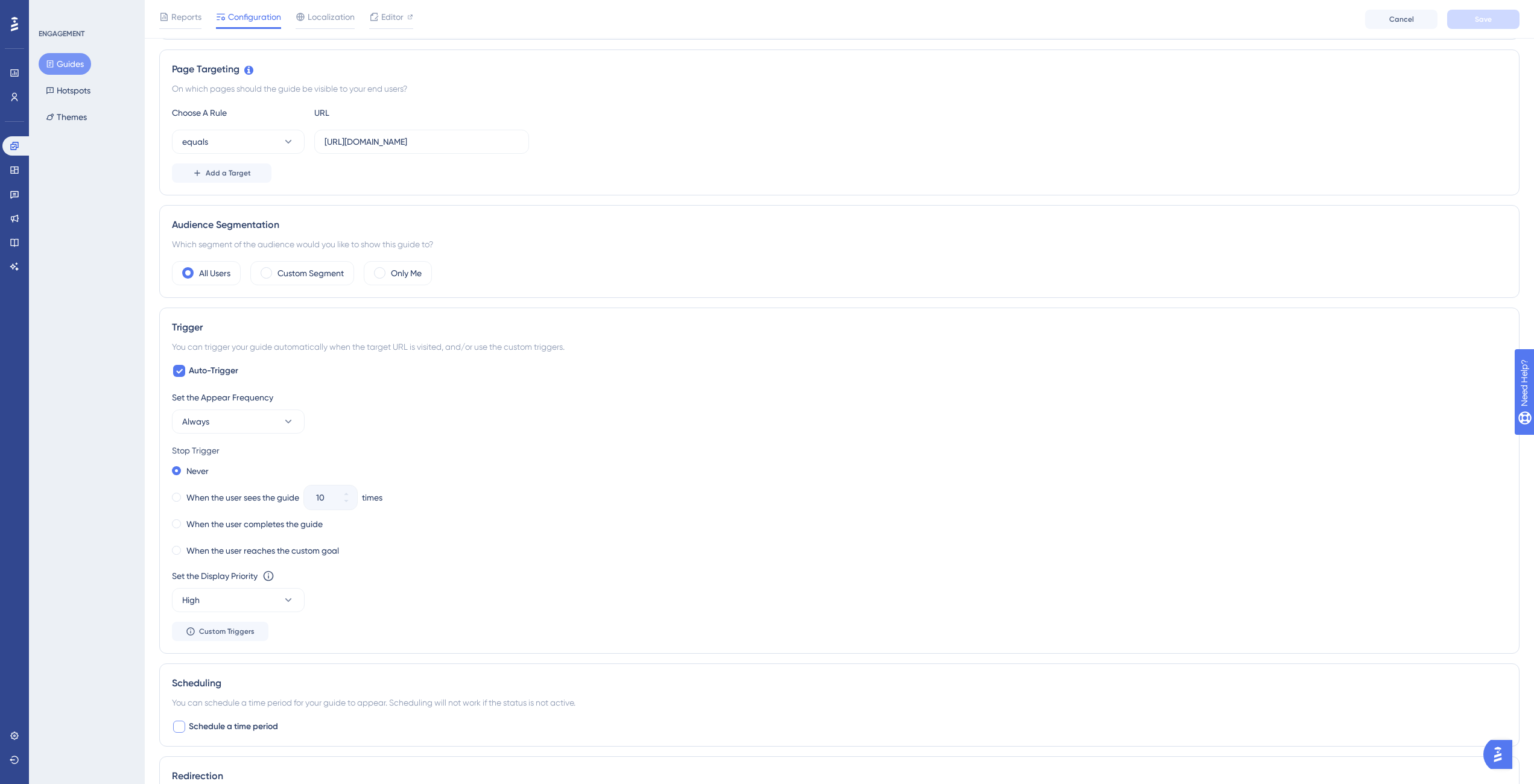
scroll to position [428, 0]
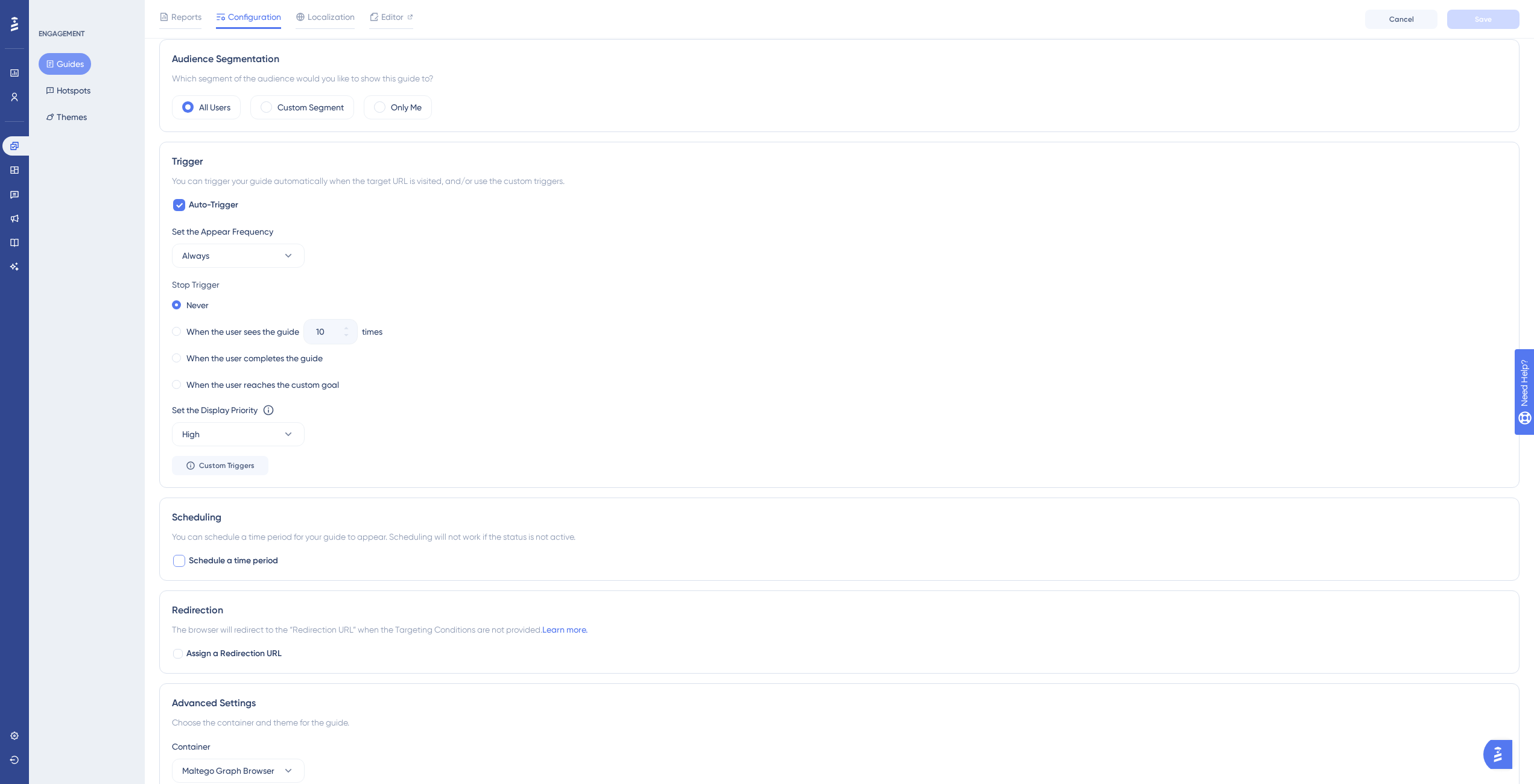
click at [110, 405] on div "ENGAGEMENT Guides Hotspots Themes" at bounding box center [87, 392] width 115 height 784
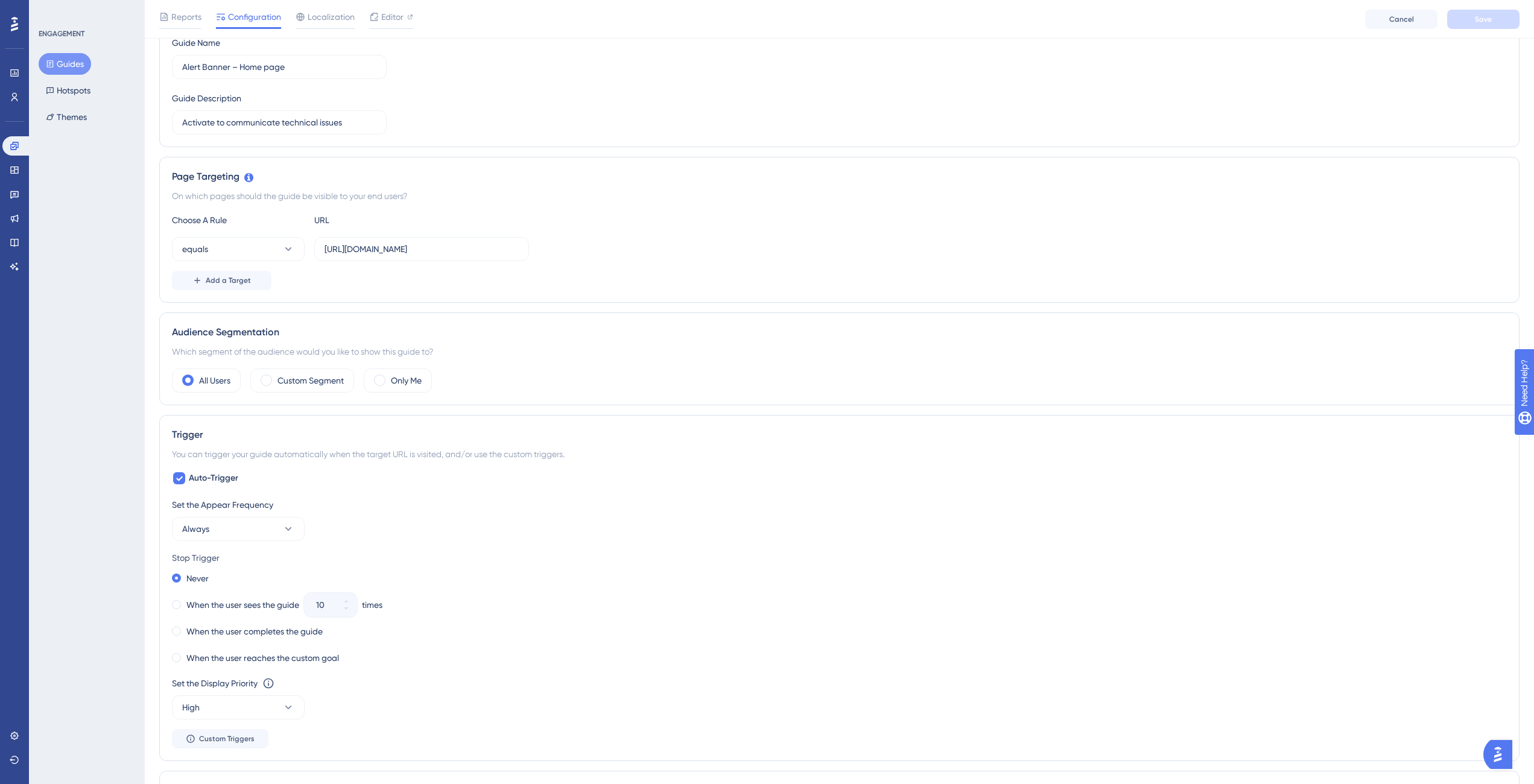
scroll to position [0, 0]
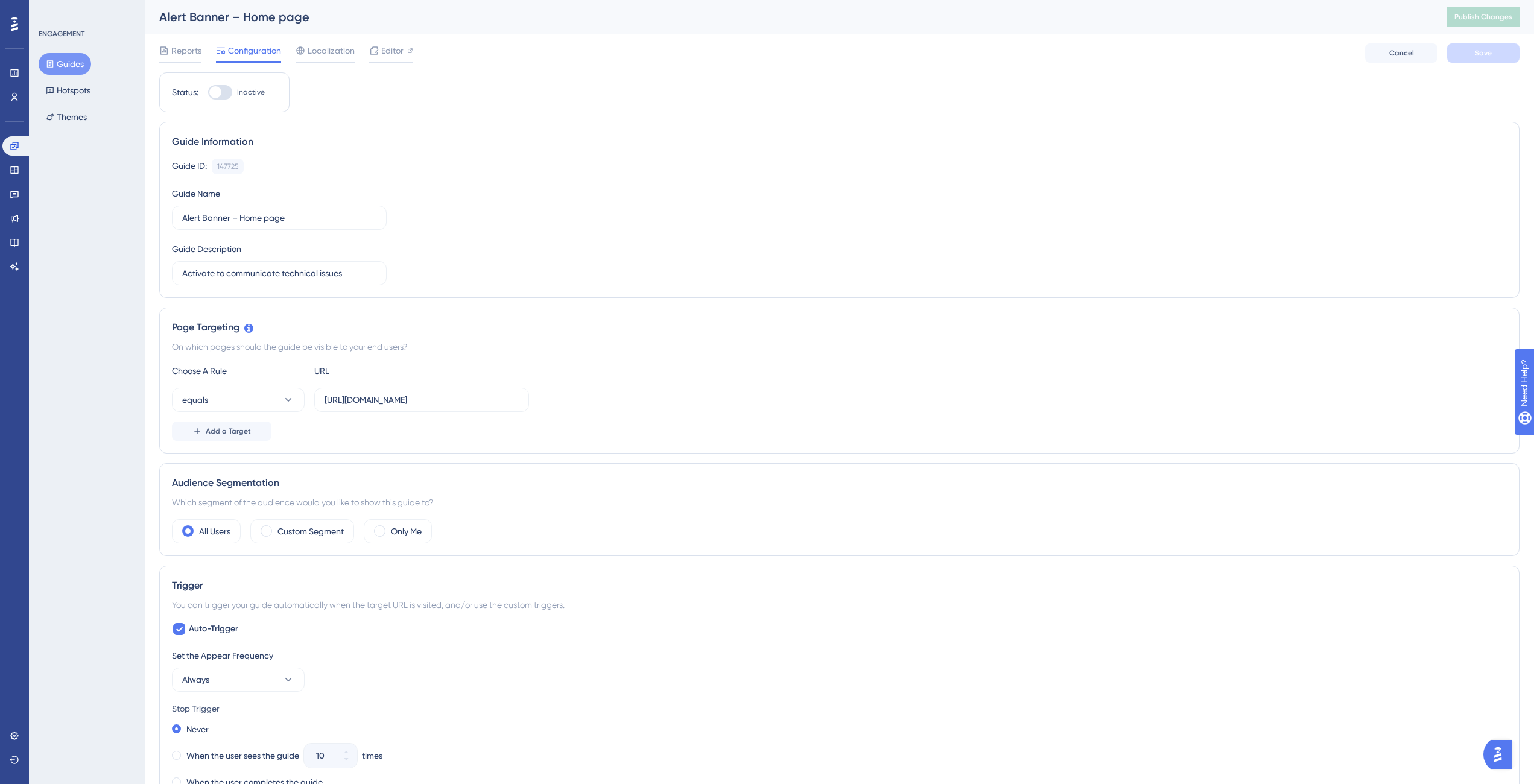
click at [70, 60] on button "Guides" at bounding box center [65, 63] width 52 height 21
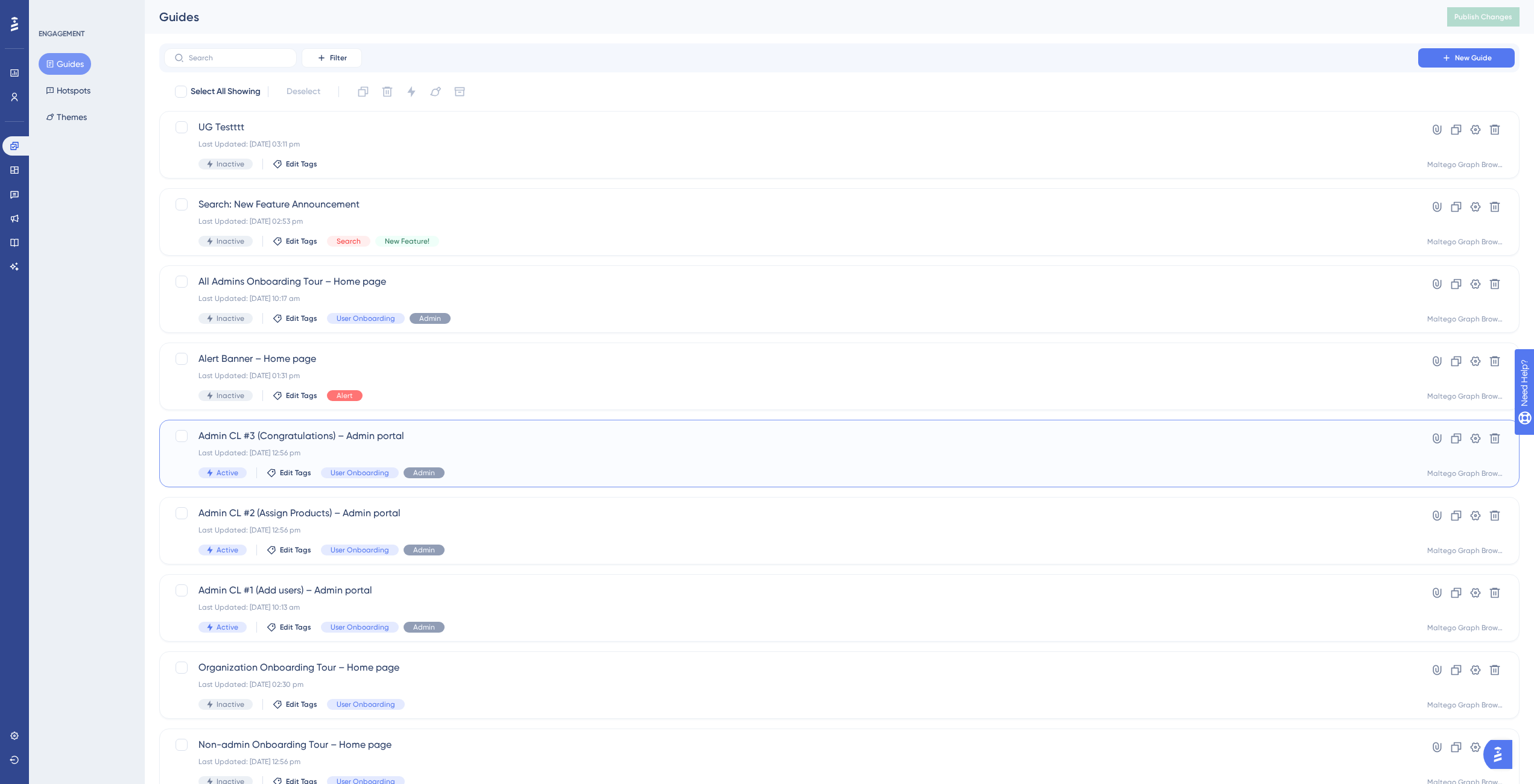
click at [503, 451] on div "Last Updated: [DATE] 12:56 pm" at bounding box center [791, 453] width 1185 height 9
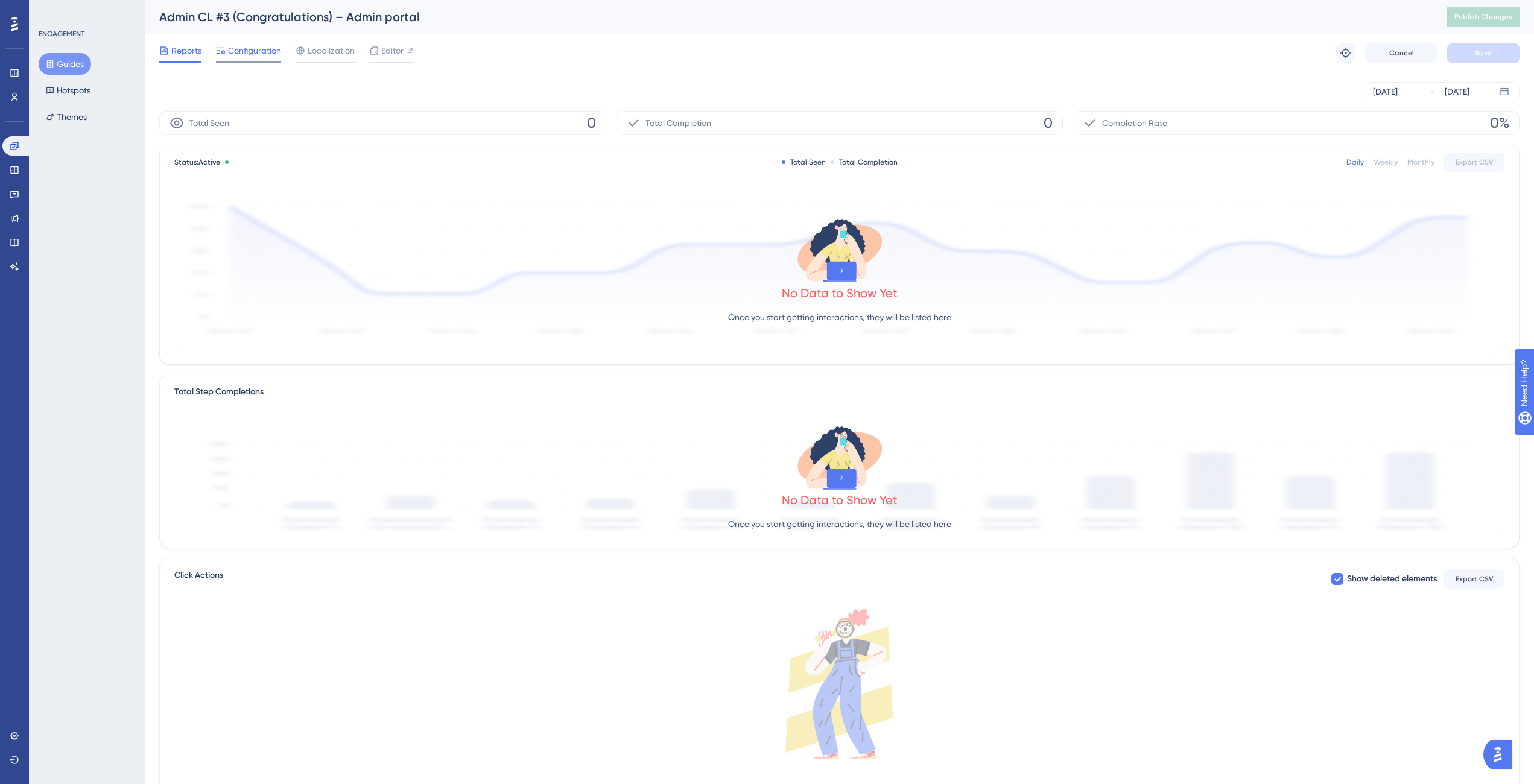
click at [233, 54] on span "Configuration" at bounding box center [254, 51] width 53 height 14
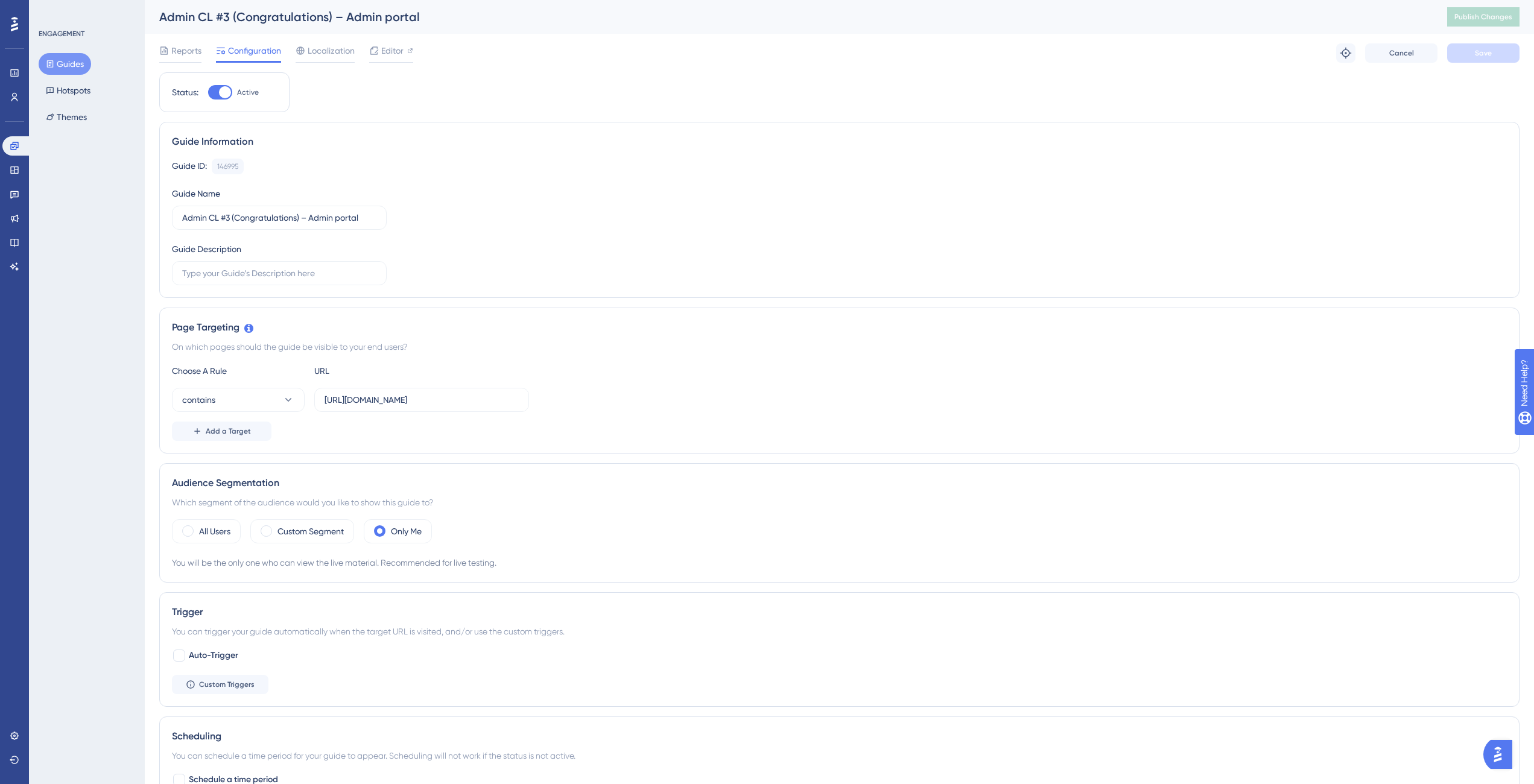
click at [75, 58] on button "Guides" at bounding box center [65, 63] width 52 height 21
